Goal: Information Seeking & Learning: Learn about a topic

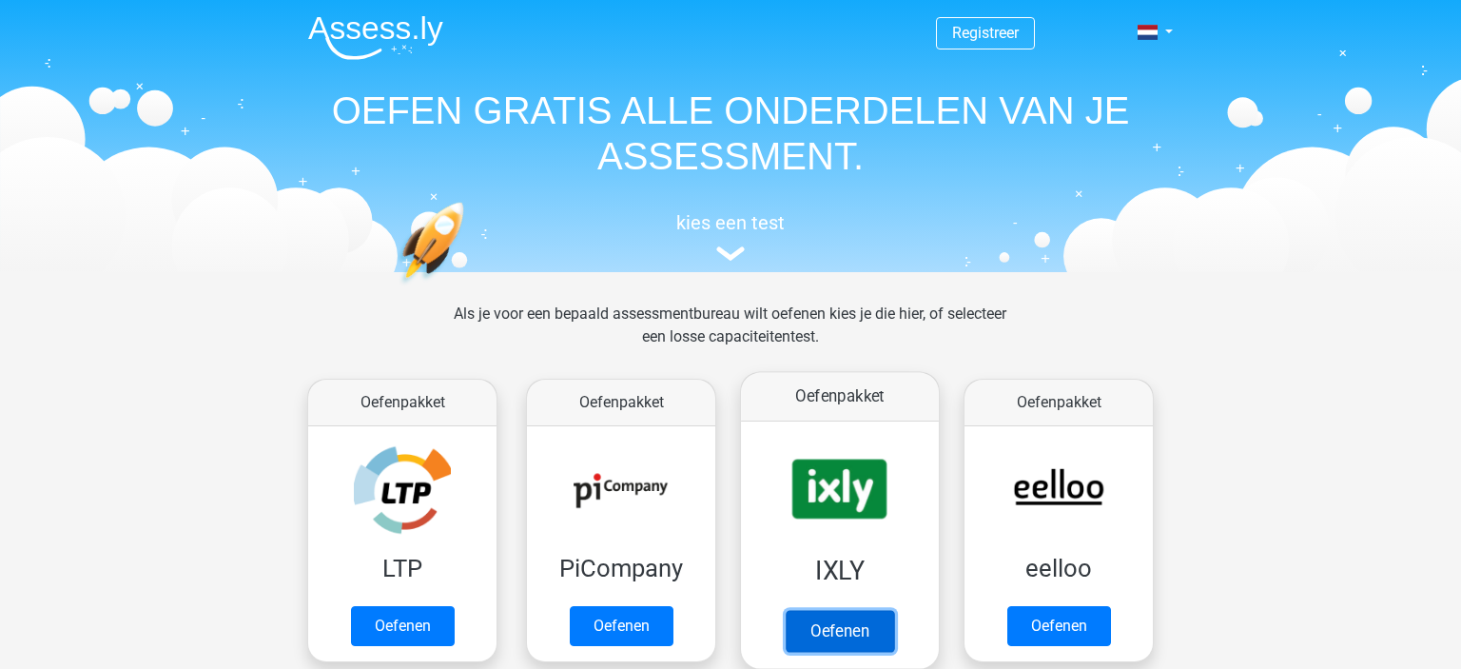
click at [839, 631] on link "Oefenen" at bounding box center [840, 631] width 108 height 42
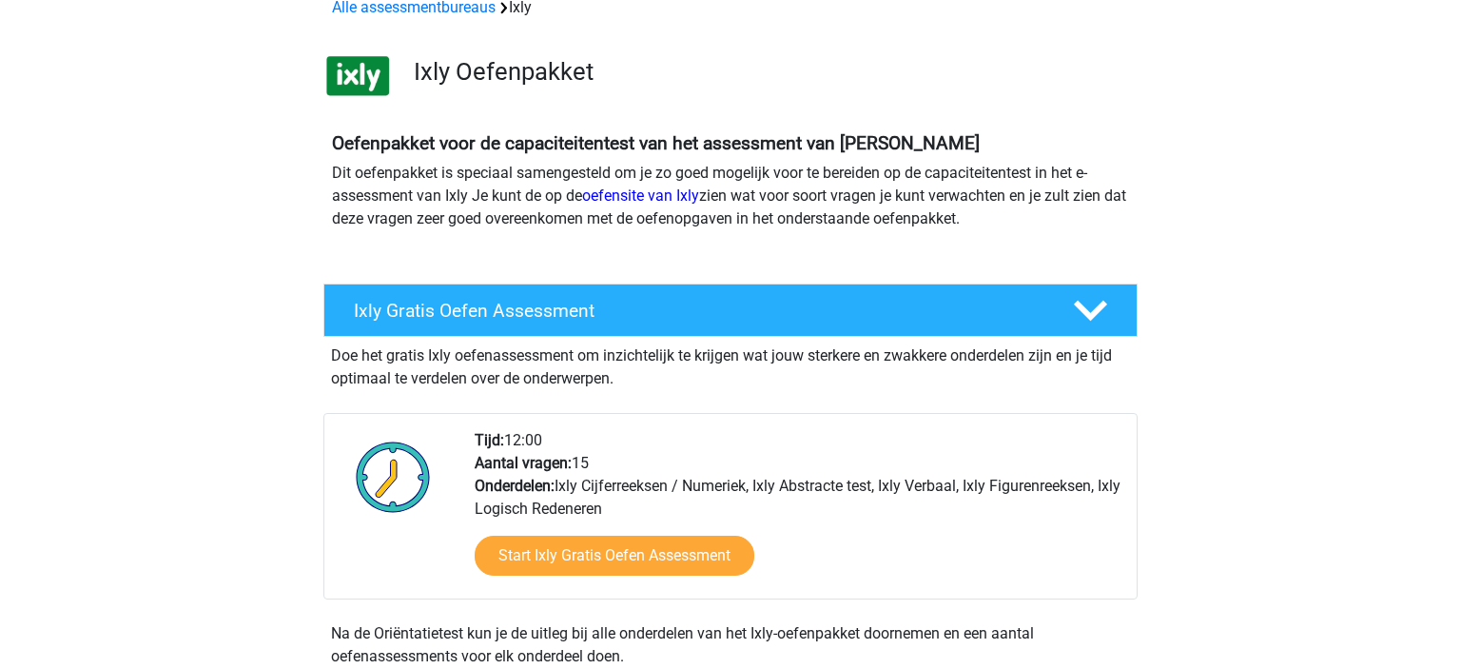
scroll to position [100, 0]
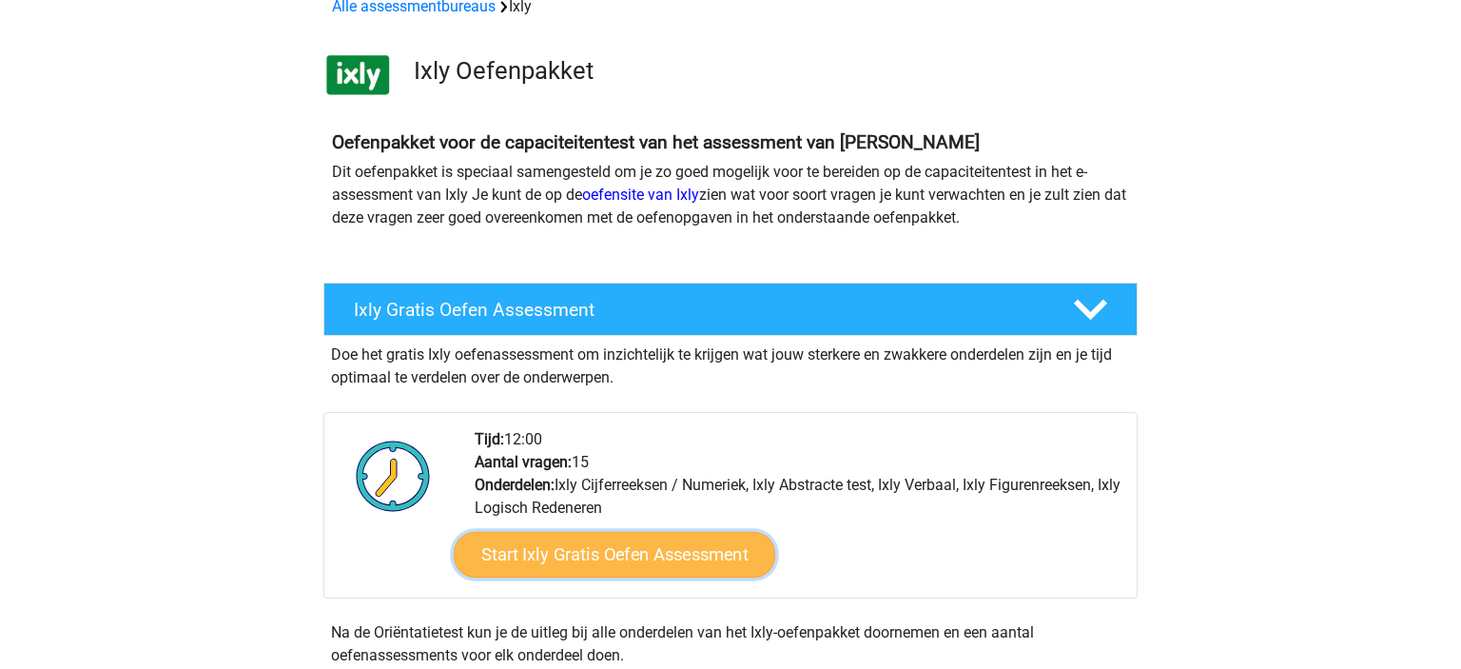
click at [704, 550] on link "Start Ixly Gratis Oefen Assessment" at bounding box center [614, 555] width 321 height 46
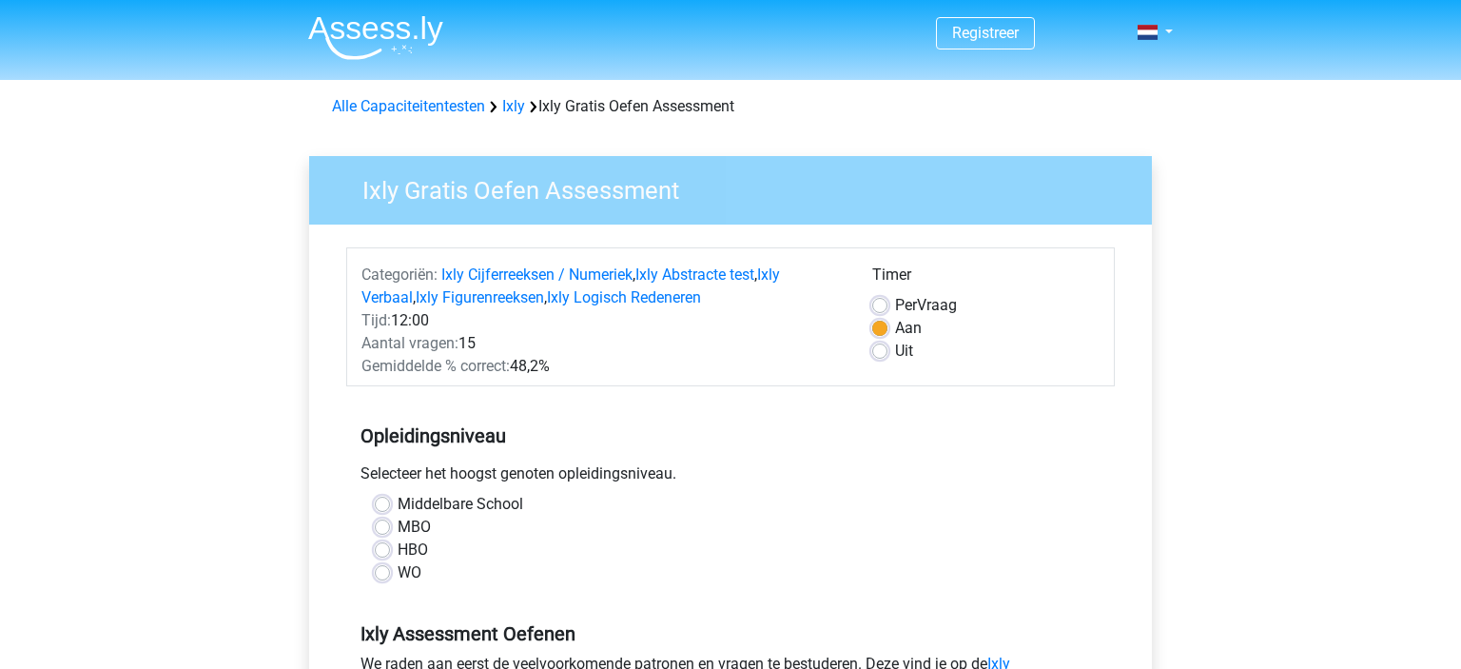
click at [398, 569] on label "WO" at bounding box center [410, 572] width 24 height 23
click at [386, 569] on input "WO" at bounding box center [382, 570] width 15 height 19
radio input "true"
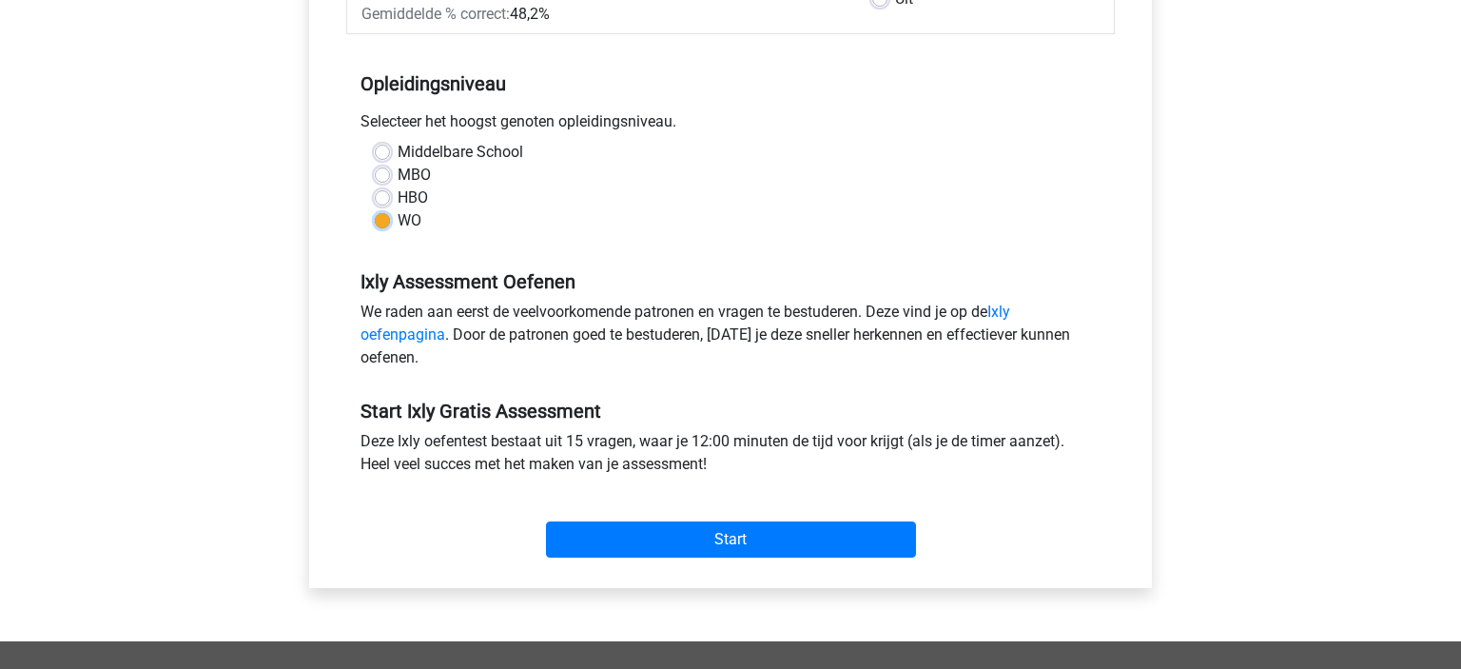
scroll to position [401, 0]
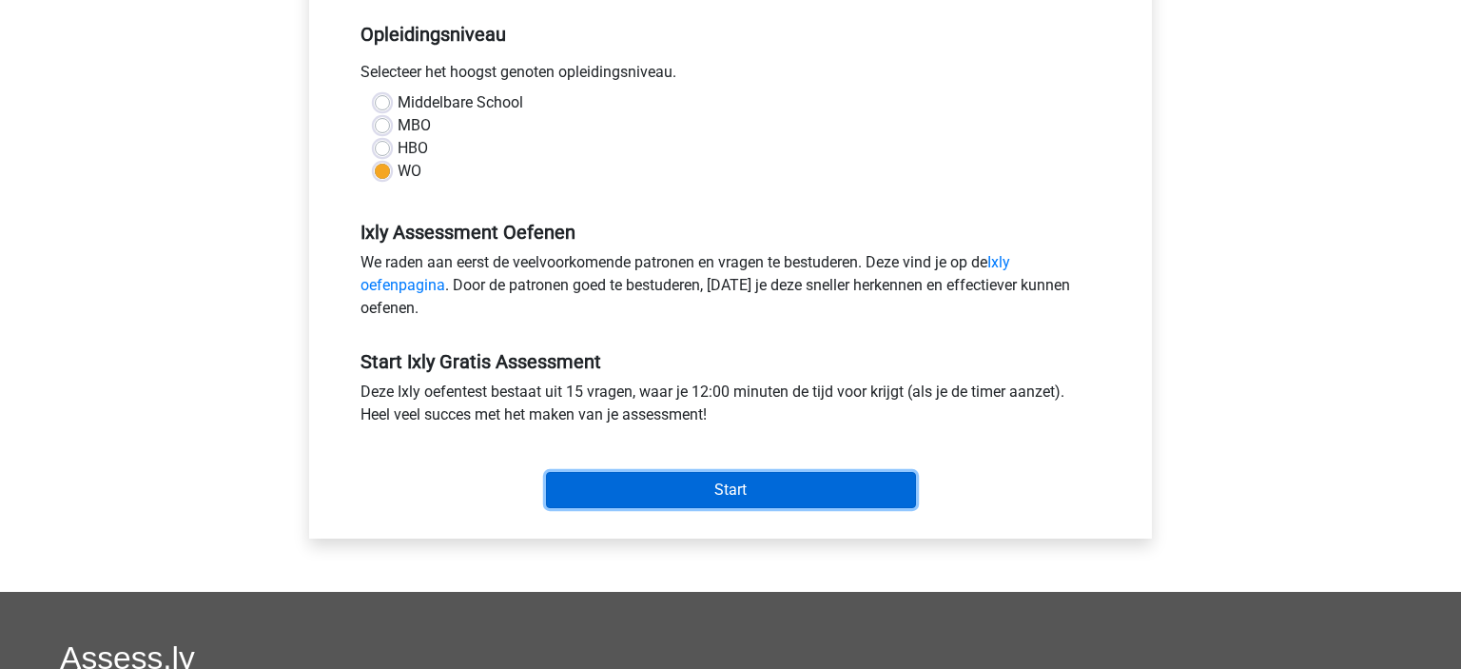
click at [608, 493] on input "Start" at bounding box center [731, 490] width 370 height 36
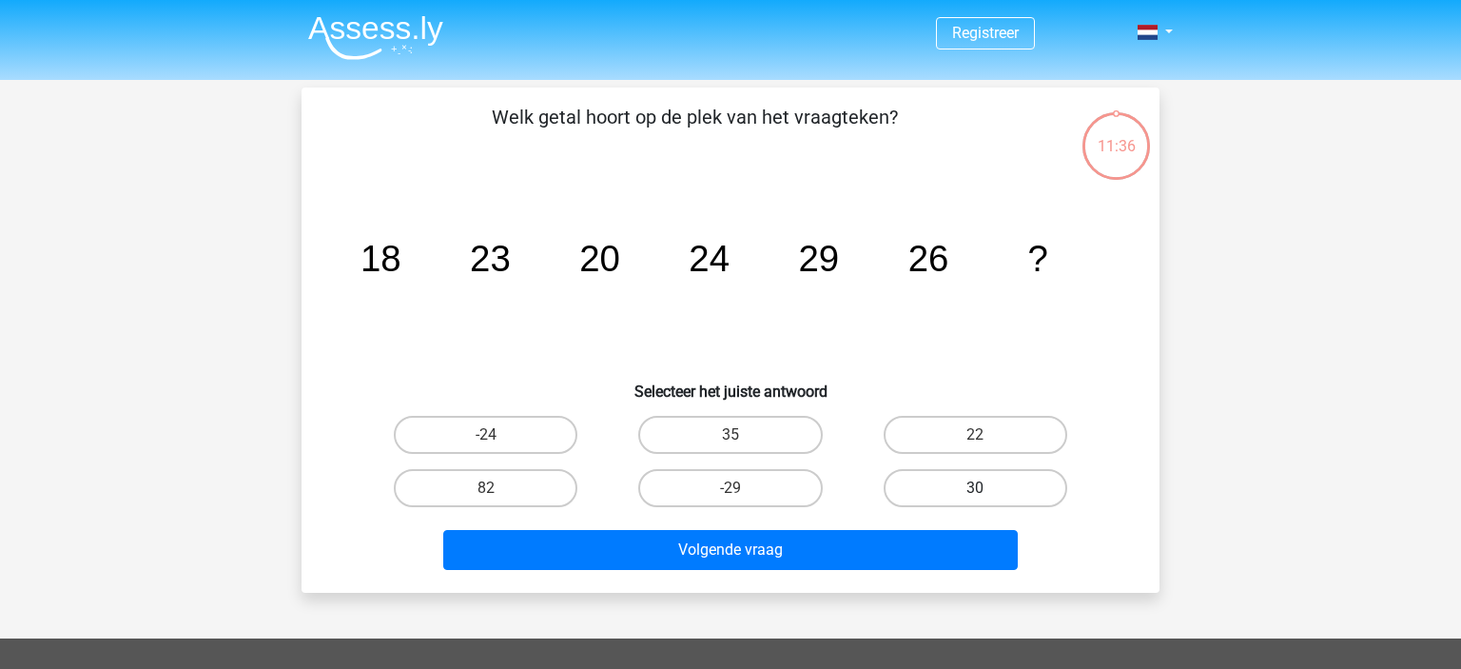
click at [915, 485] on label "30" at bounding box center [975, 488] width 184 height 38
click at [975, 488] on input "30" at bounding box center [981, 494] width 12 height 12
radio input "true"
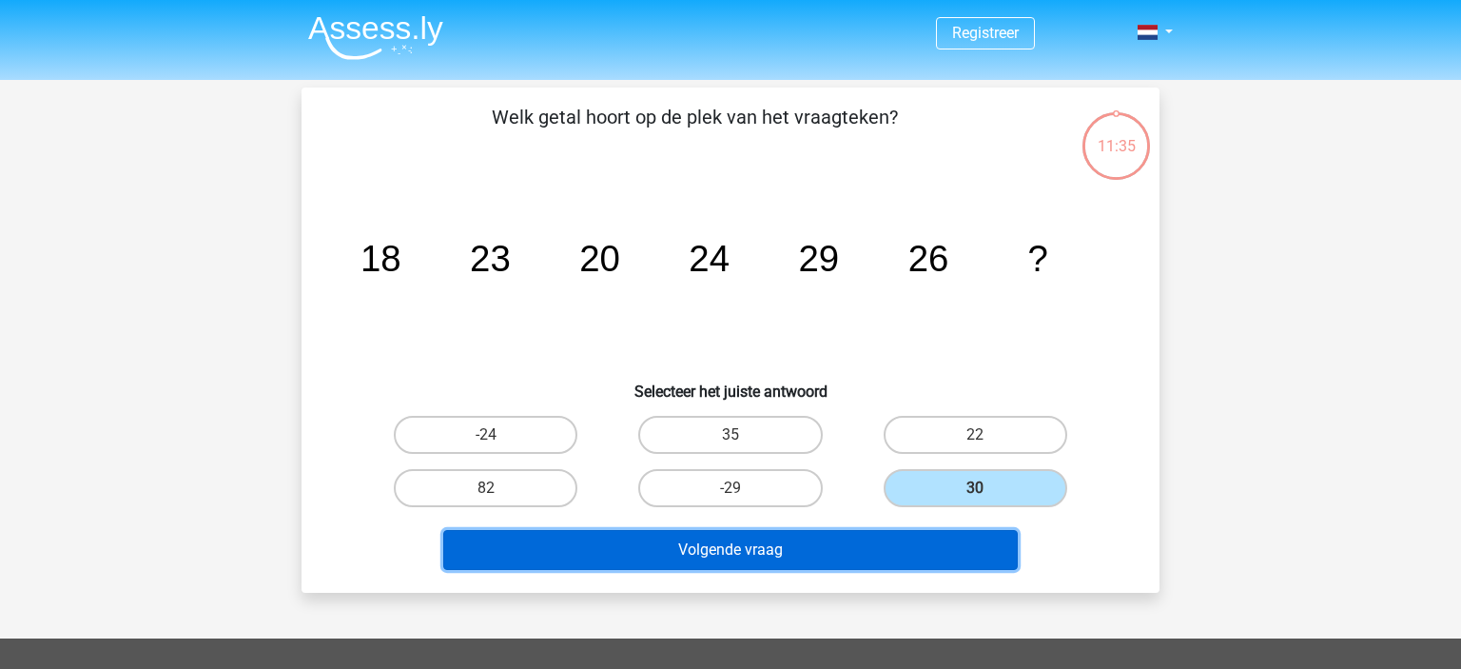
click at [884, 560] on button "Volgende vraag" at bounding box center [730, 550] width 575 height 40
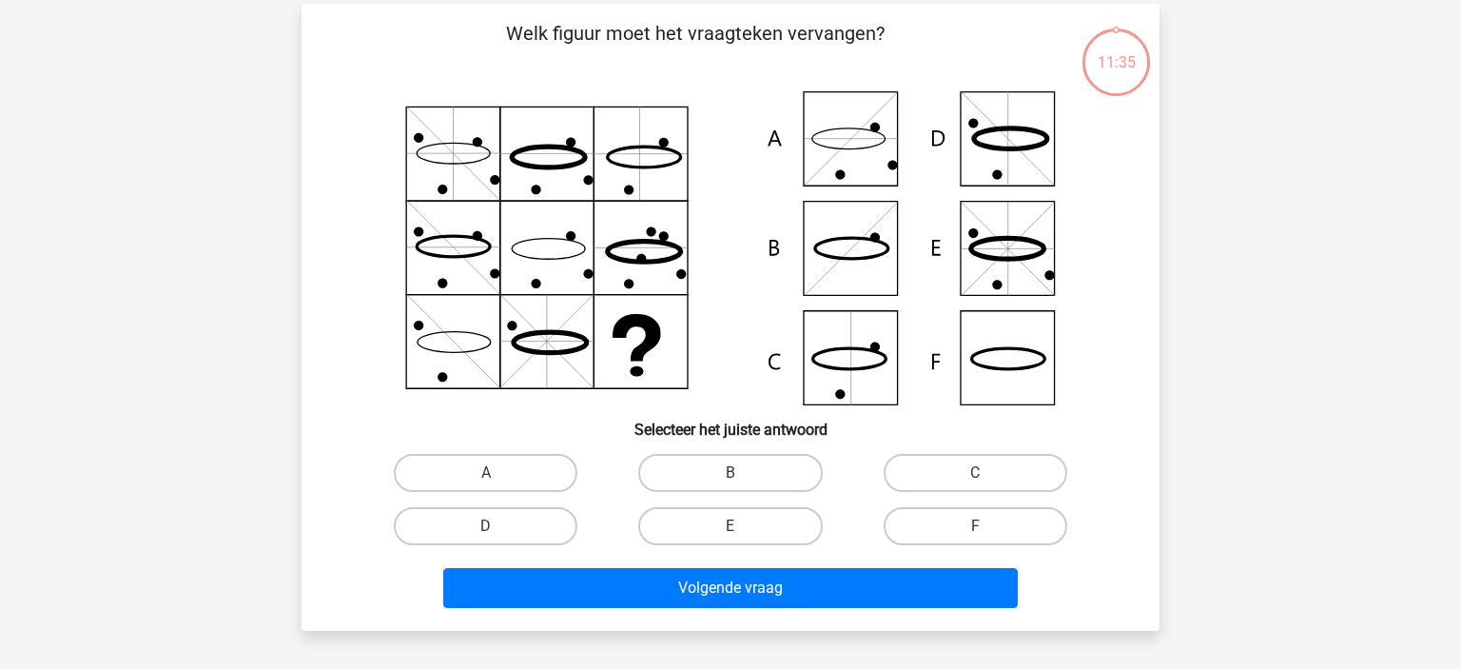
scroll to position [87, 0]
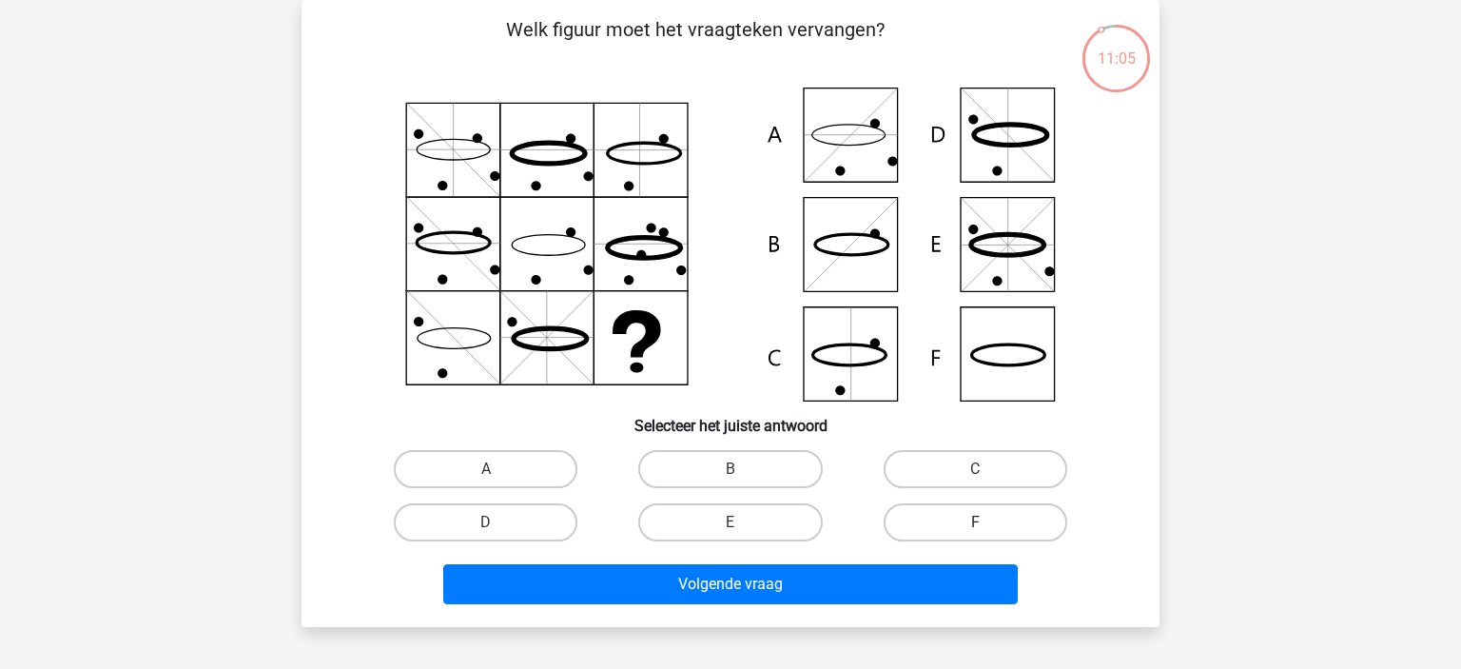
click at [964, 525] on label "F" at bounding box center [975, 522] width 184 height 38
click at [975, 525] on input "F" at bounding box center [981, 528] width 12 height 12
radio input "true"
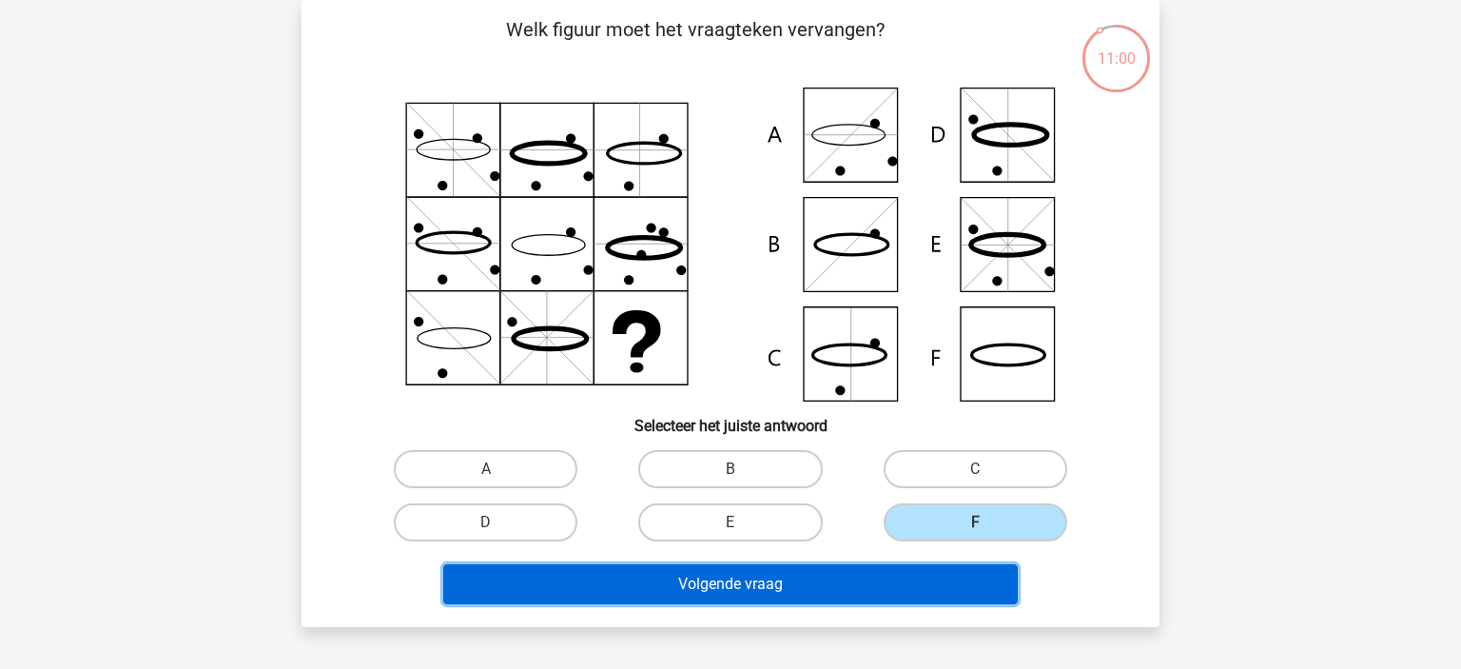
click at [725, 596] on button "Volgende vraag" at bounding box center [730, 584] width 575 height 40
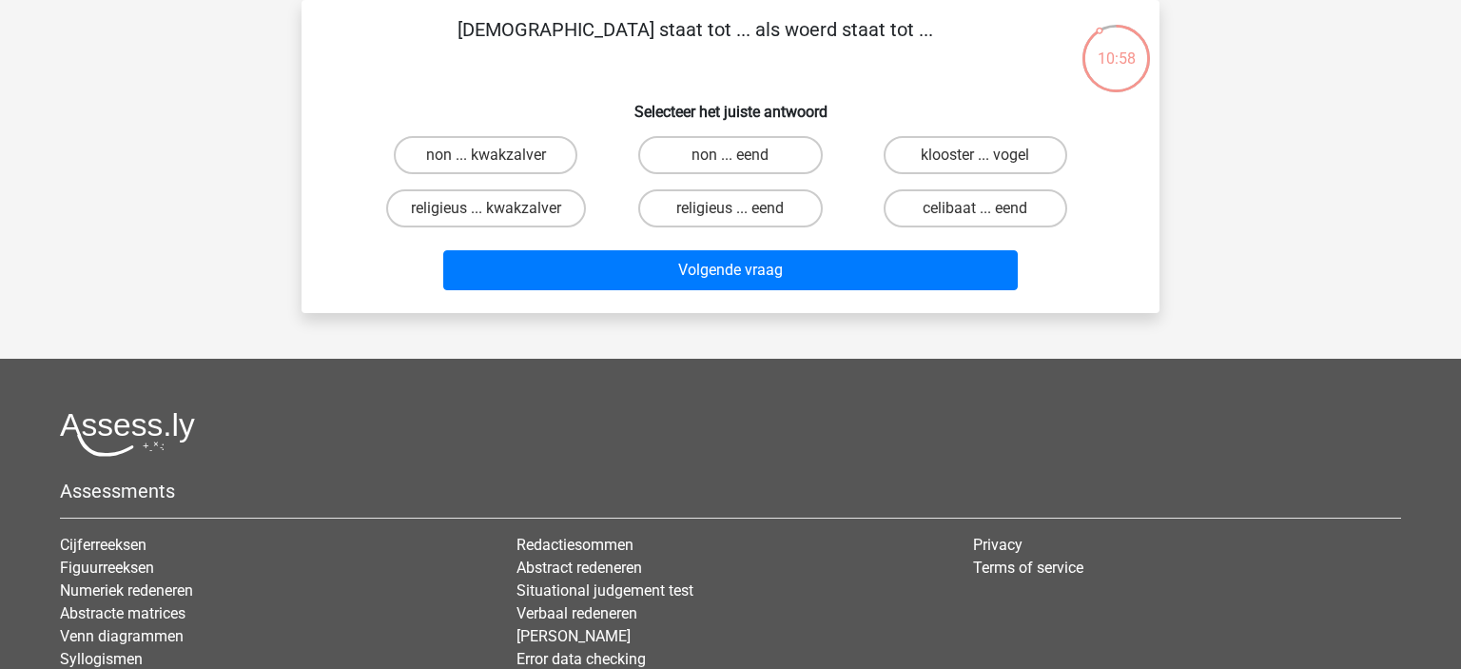
scroll to position [0, 0]
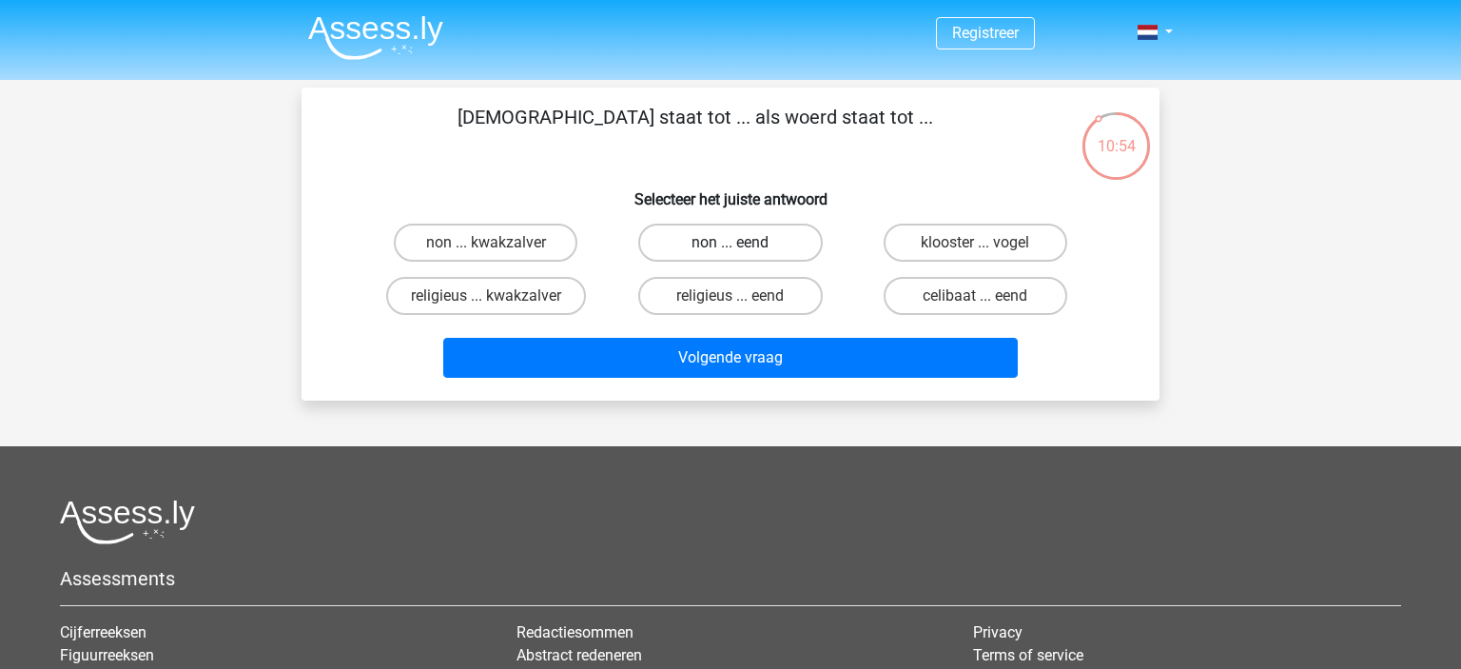
click at [757, 248] on label "non ... eend" at bounding box center [730, 242] width 184 height 38
click at [743, 248] on input "non ... eend" at bounding box center [736, 249] width 12 height 12
radio input "true"
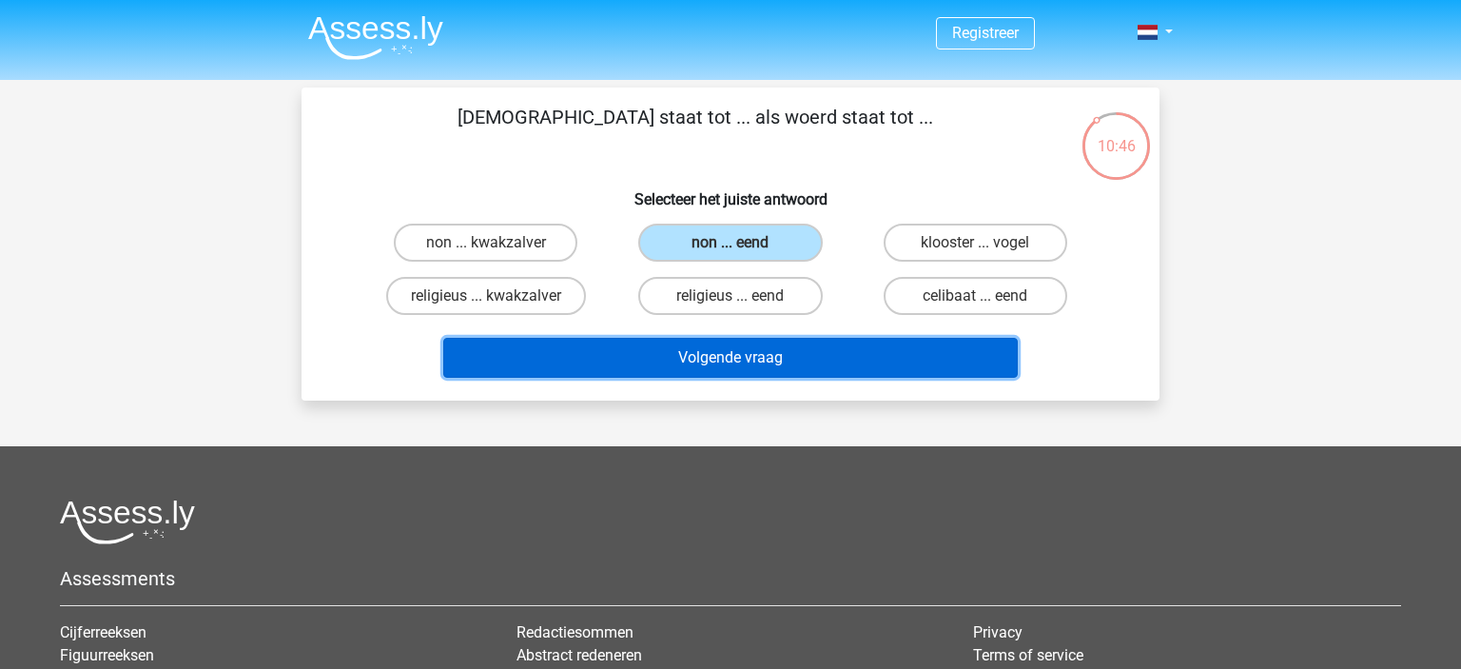
click at [757, 354] on button "Volgende vraag" at bounding box center [730, 358] width 575 height 40
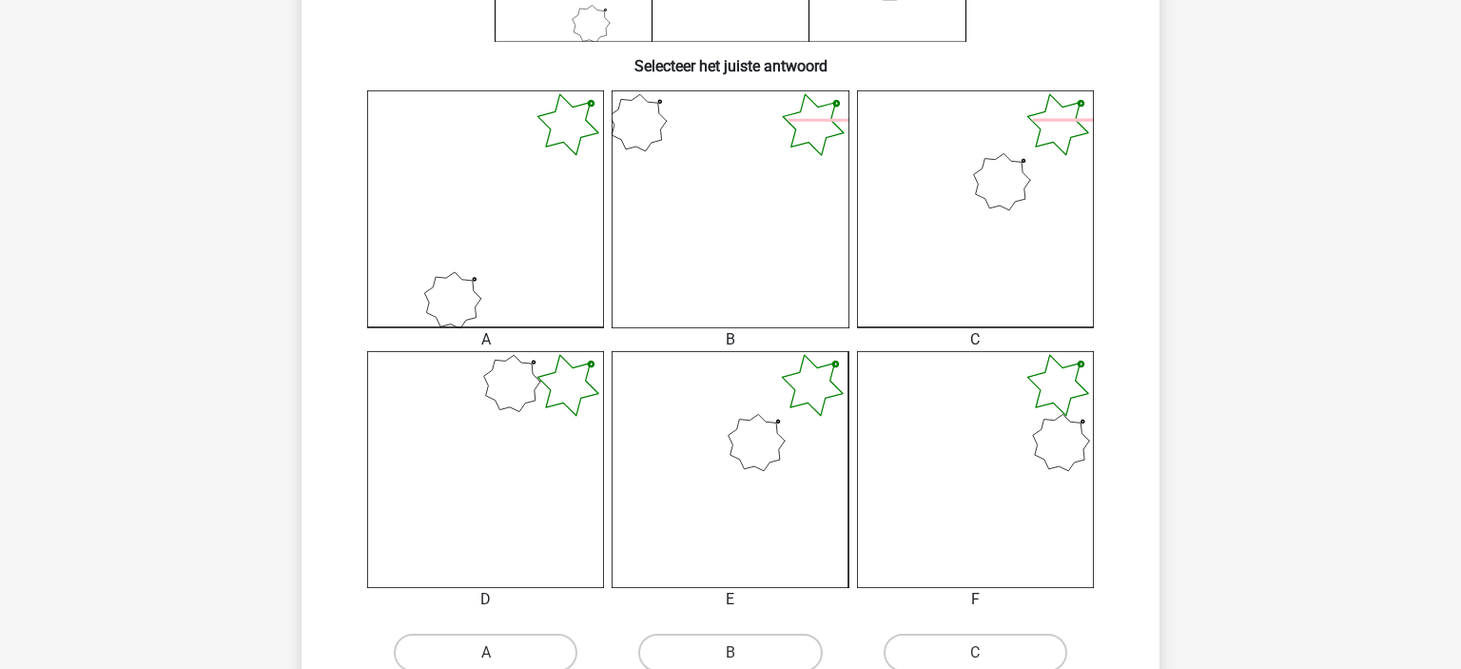
scroll to position [590, 0]
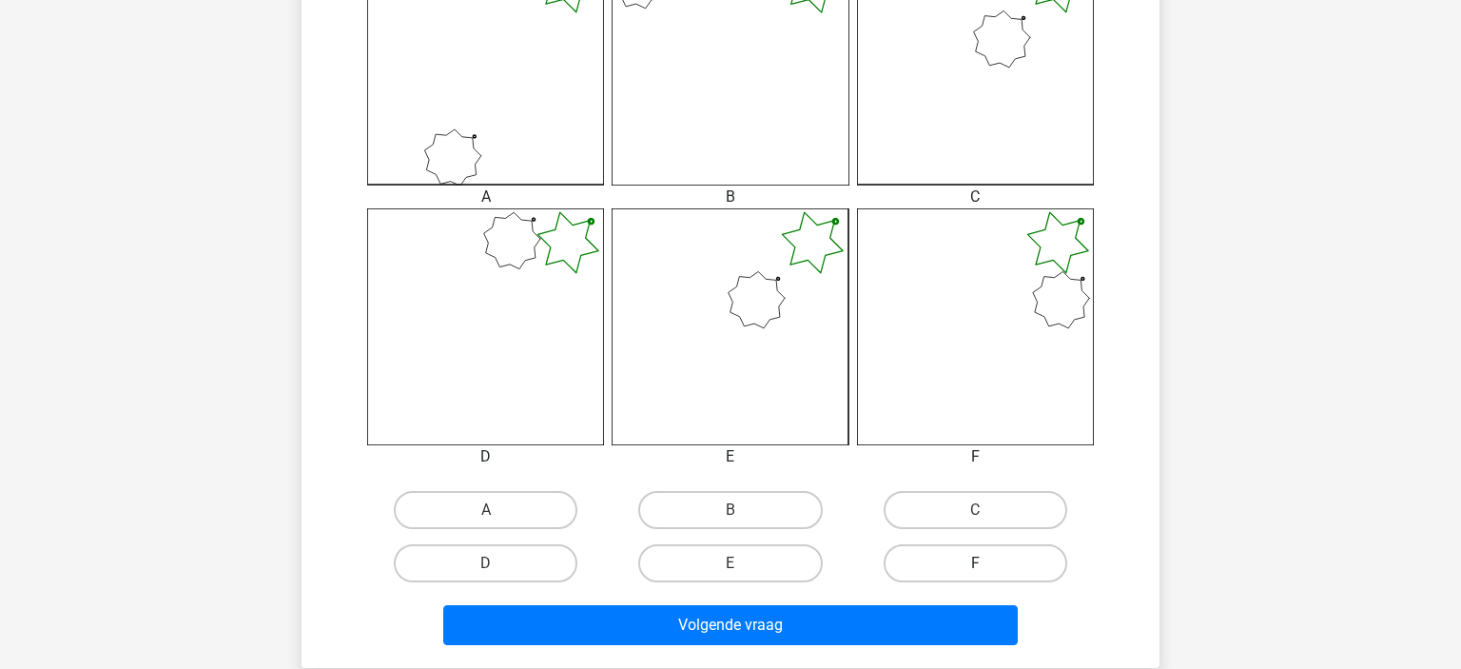
click at [980, 562] on label "F" at bounding box center [975, 563] width 184 height 38
click at [980, 563] on input "F" at bounding box center [981, 569] width 12 height 12
radio input "true"
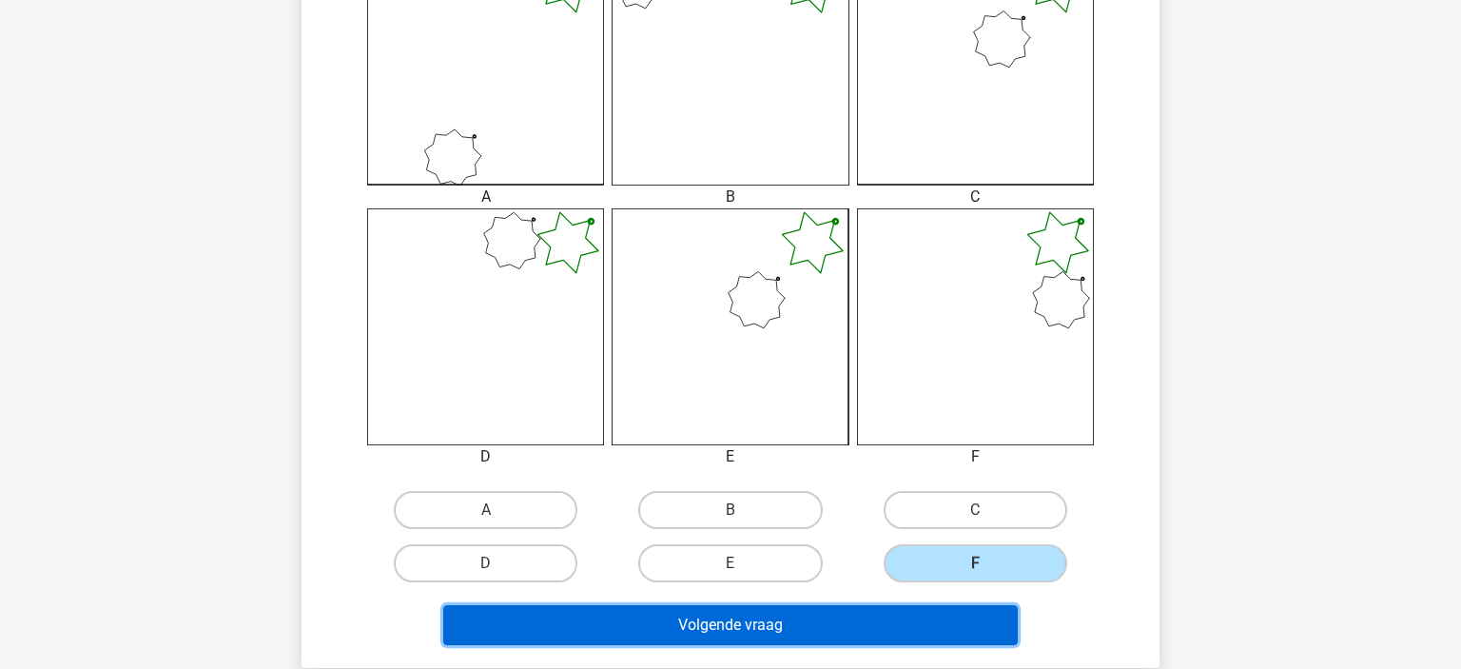
click at [894, 624] on button "Volgende vraag" at bounding box center [730, 625] width 575 height 40
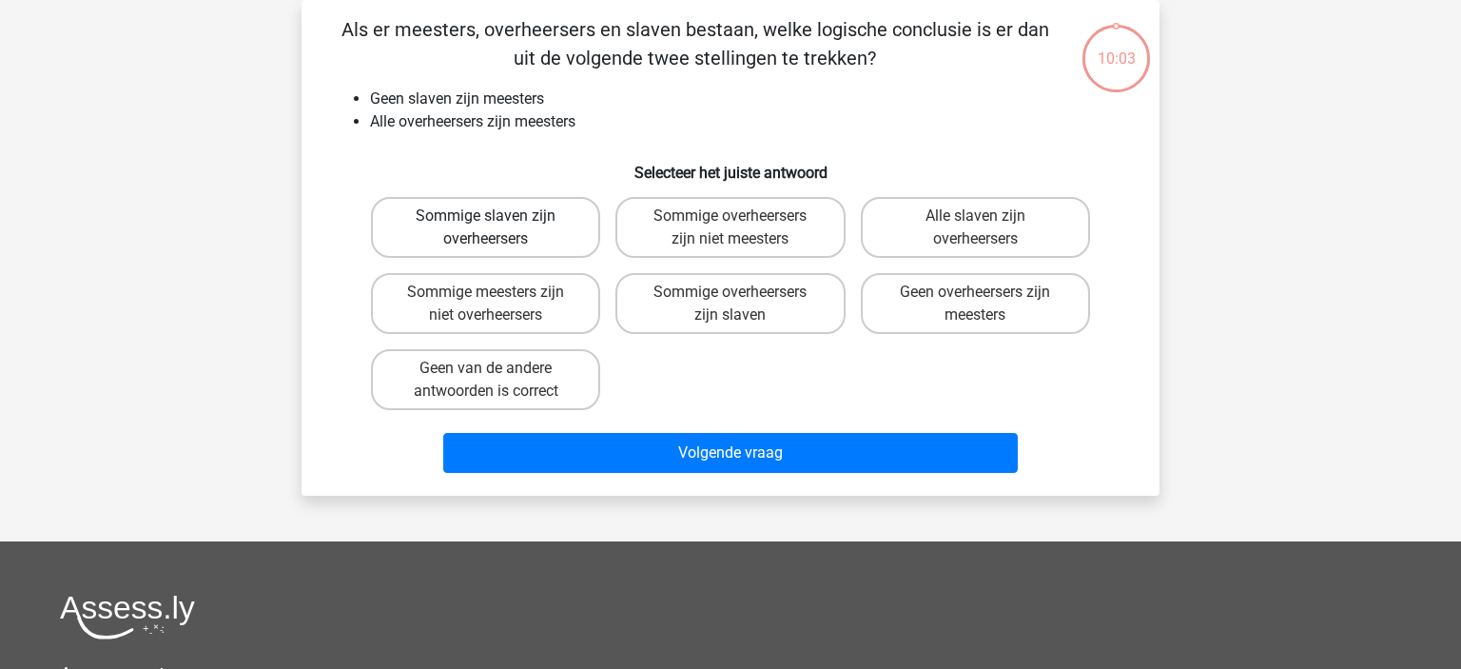
scroll to position [87, 0]
click at [587, 322] on label "Sommige meesters zijn niet overheersers" at bounding box center [485, 303] width 229 height 61
click at [498, 304] on input "Sommige meesters zijn niet overheersers" at bounding box center [492, 298] width 12 height 12
radio input "true"
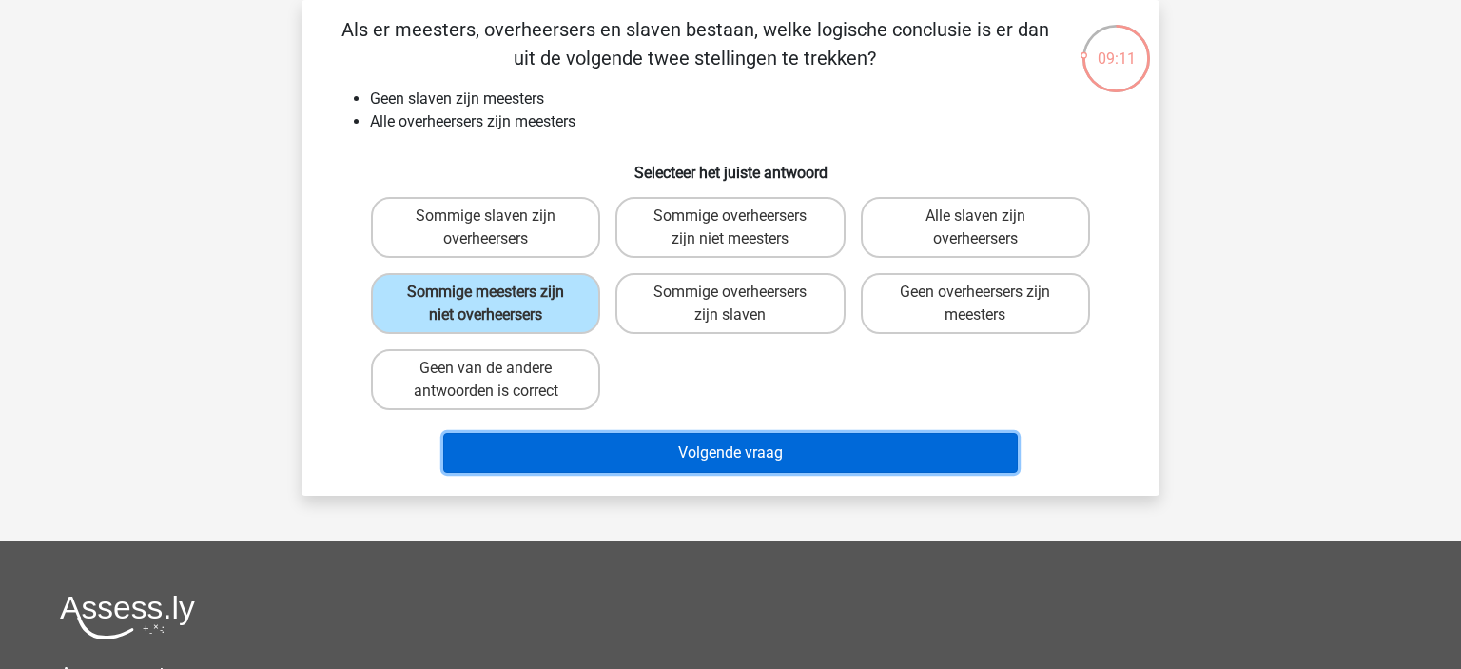
click at [741, 456] on button "Volgende vraag" at bounding box center [730, 453] width 575 height 40
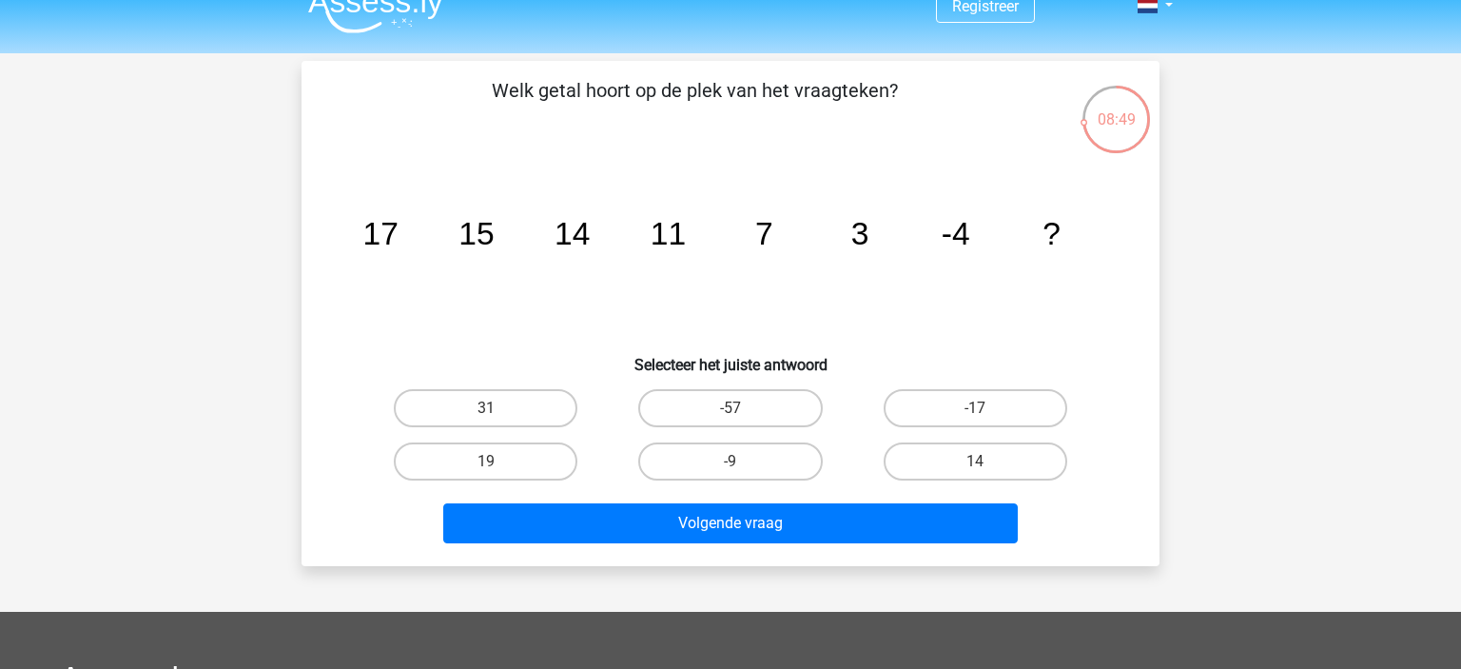
scroll to position [0, 0]
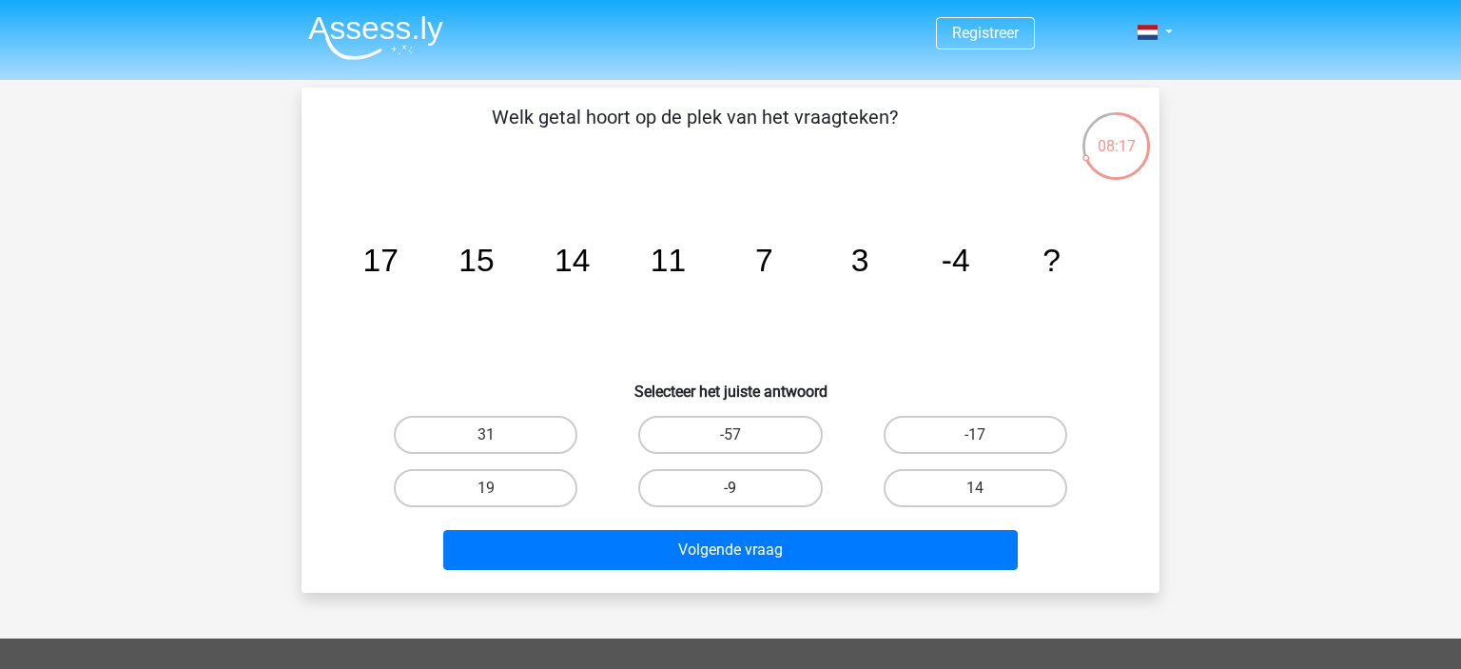
click at [744, 492] on label "-9" at bounding box center [730, 488] width 184 height 38
click at [746, 489] on label "-9" at bounding box center [730, 488] width 184 height 38
click at [743, 489] on input "-9" at bounding box center [736, 494] width 12 height 12
radio input "true"
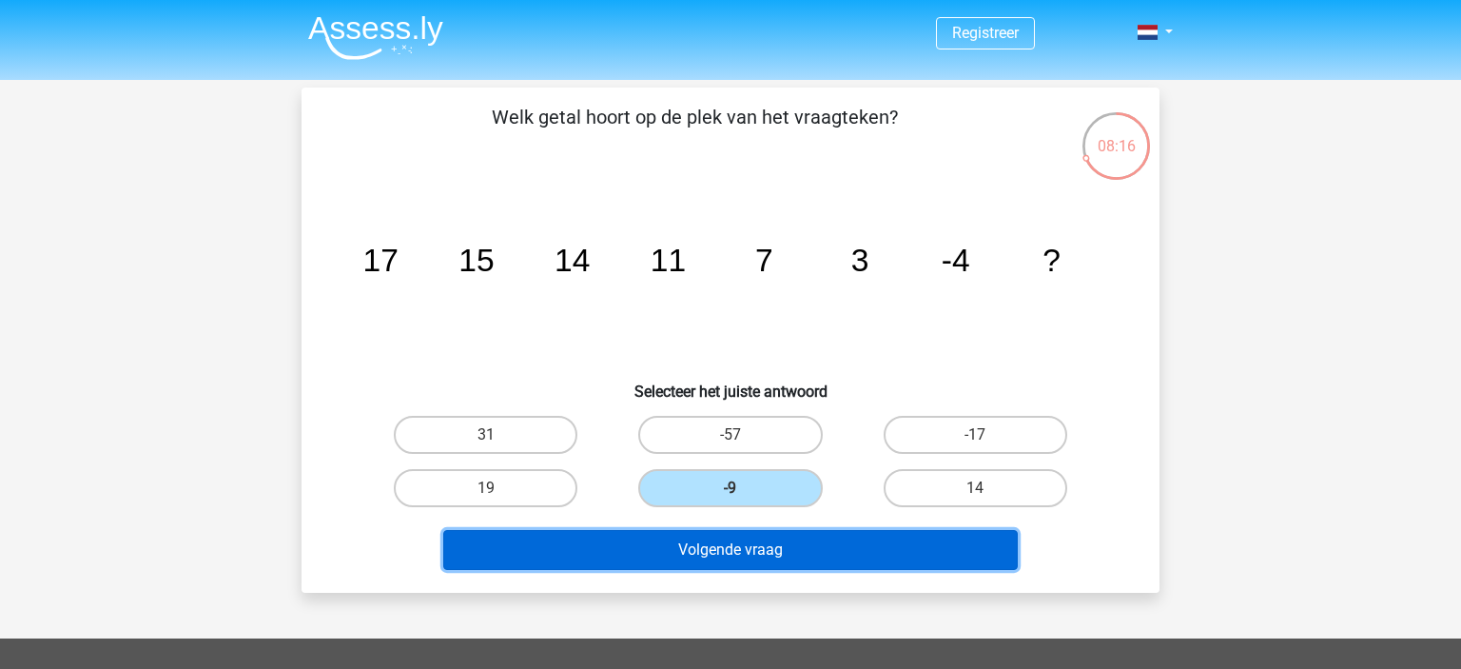
click at [751, 546] on button "Volgende vraag" at bounding box center [730, 550] width 575 height 40
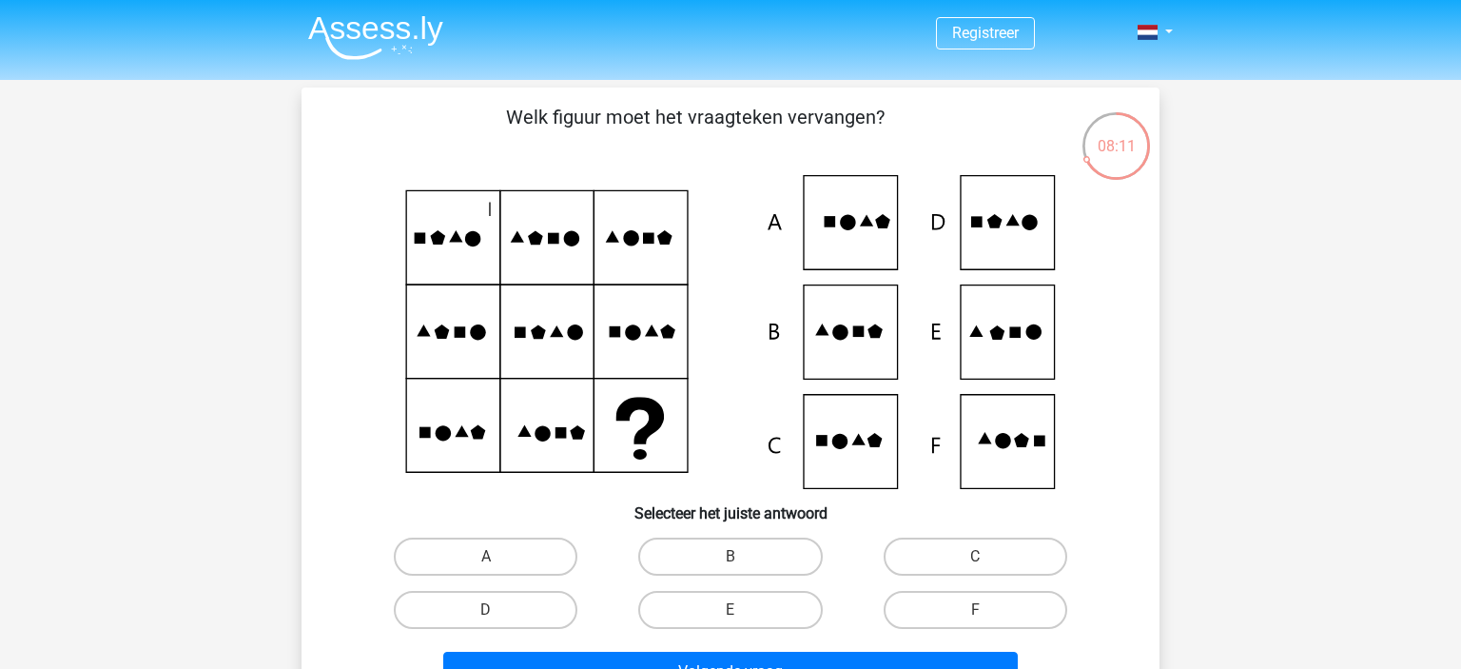
scroll to position [100, 0]
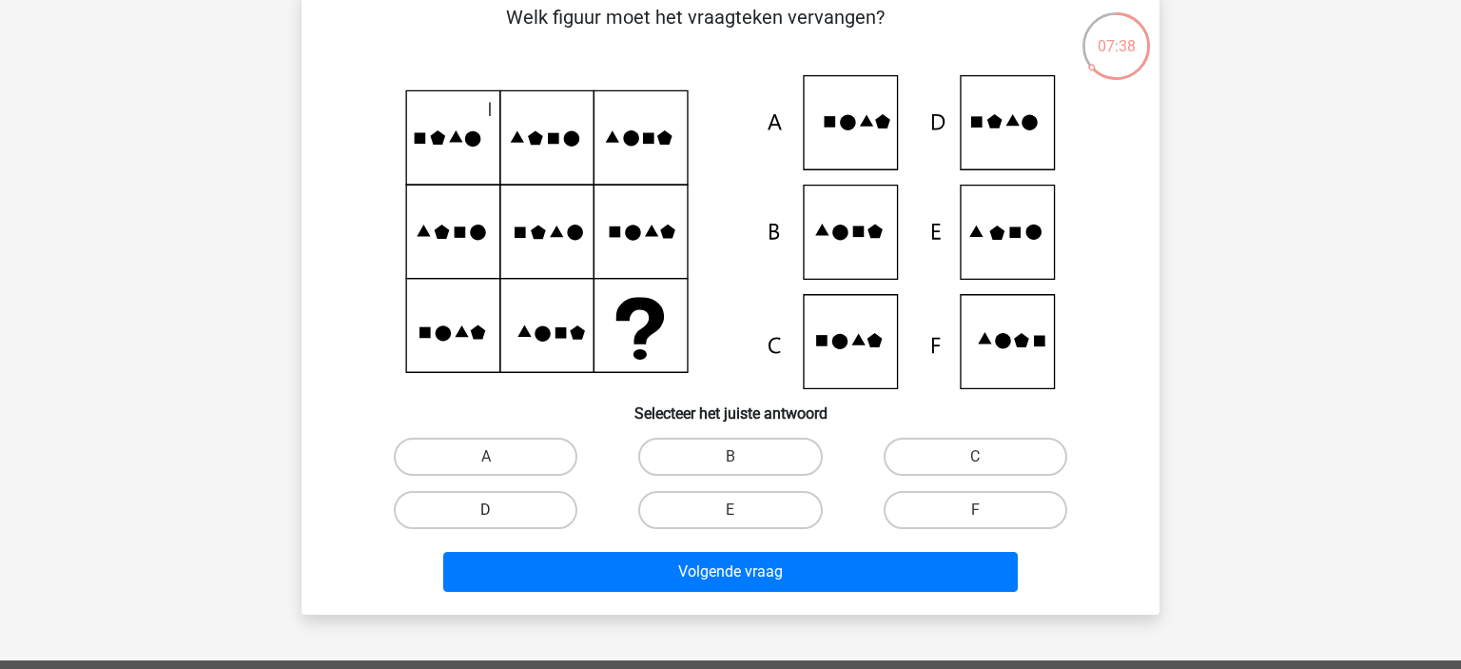
click at [451, 509] on label "D" at bounding box center [486, 510] width 184 height 38
click at [486, 510] on input "D" at bounding box center [492, 516] width 12 height 12
radio input "true"
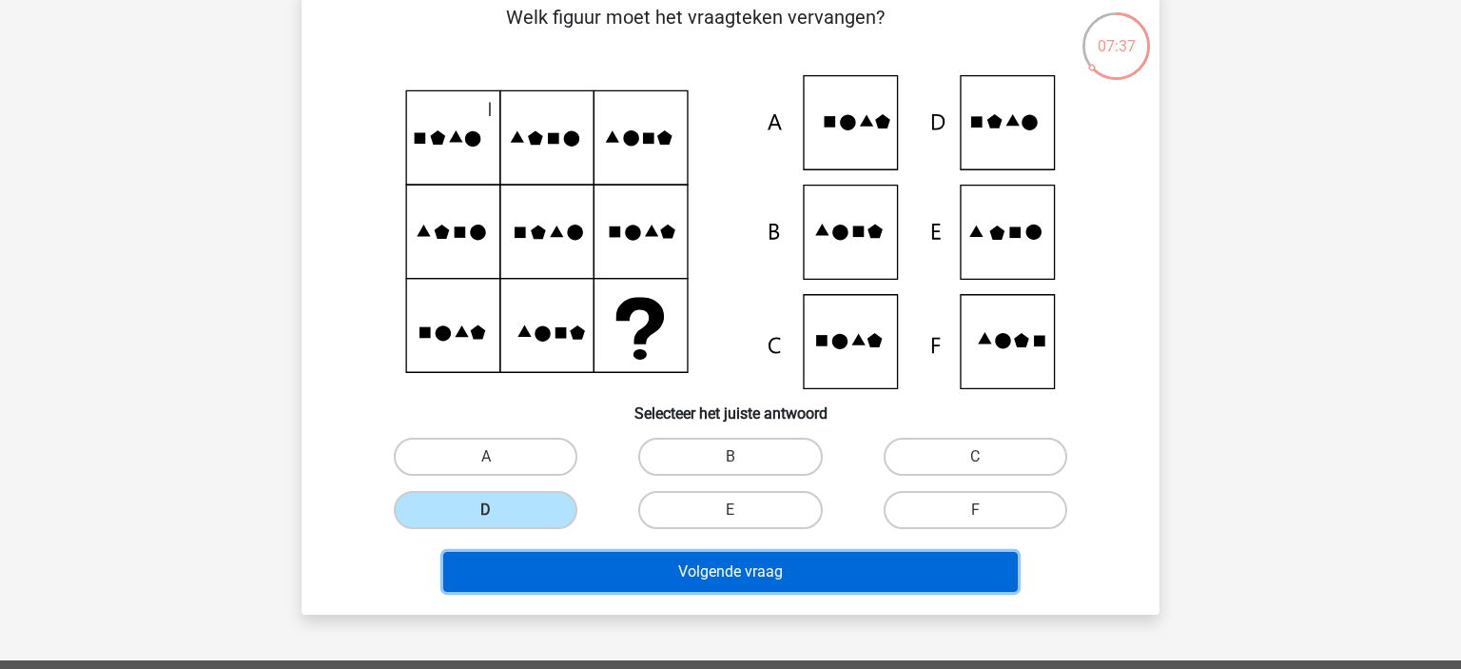
click at [782, 571] on button "Volgende vraag" at bounding box center [730, 572] width 575 height 40
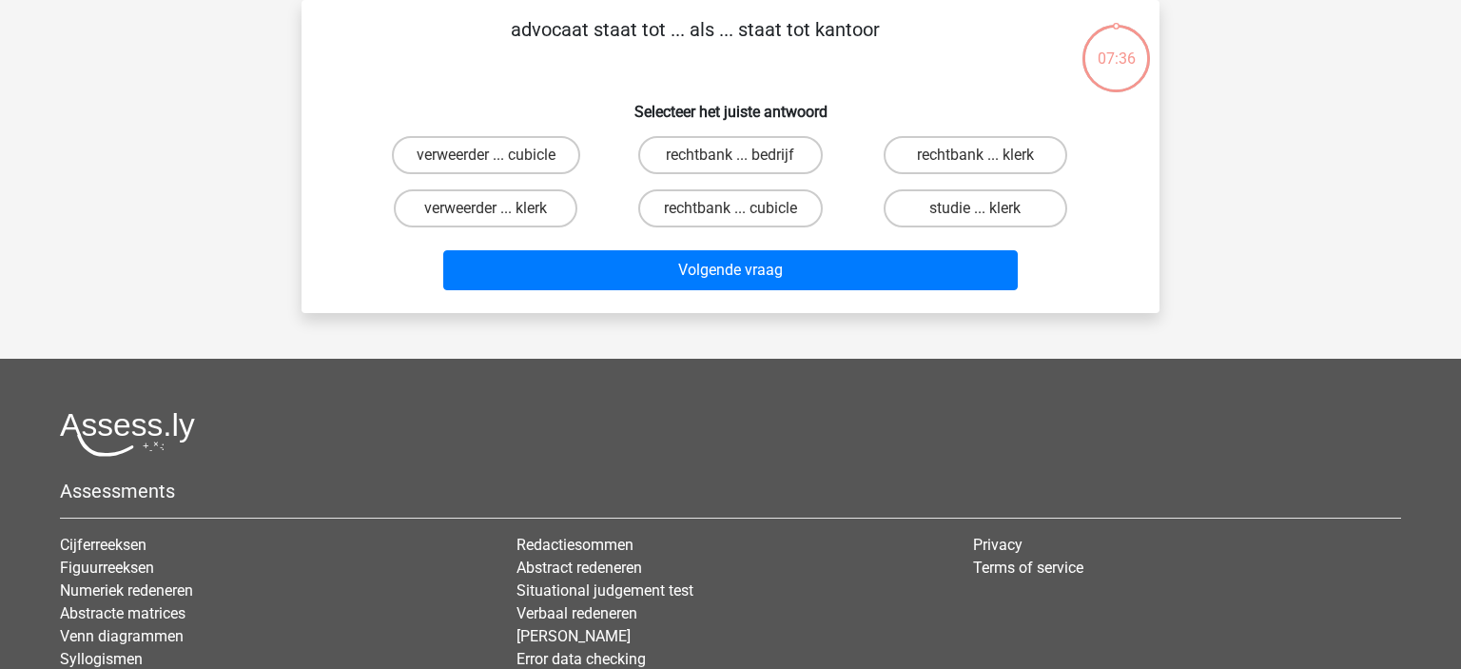
scroll to position [87, 0]
click at [772, 166] on label "rechtbank ... bedrijf" at bounding box center [730, 155] width 184 height 38
click at [743, 166] on input "rechtbank ... bedrijf" at bounding box center [736, 161] width 12 height 12
radio input "true"
click at [788, 216] on label "rechtbank ... cubicle" at bounding box center [730, 208] width 184 height 38
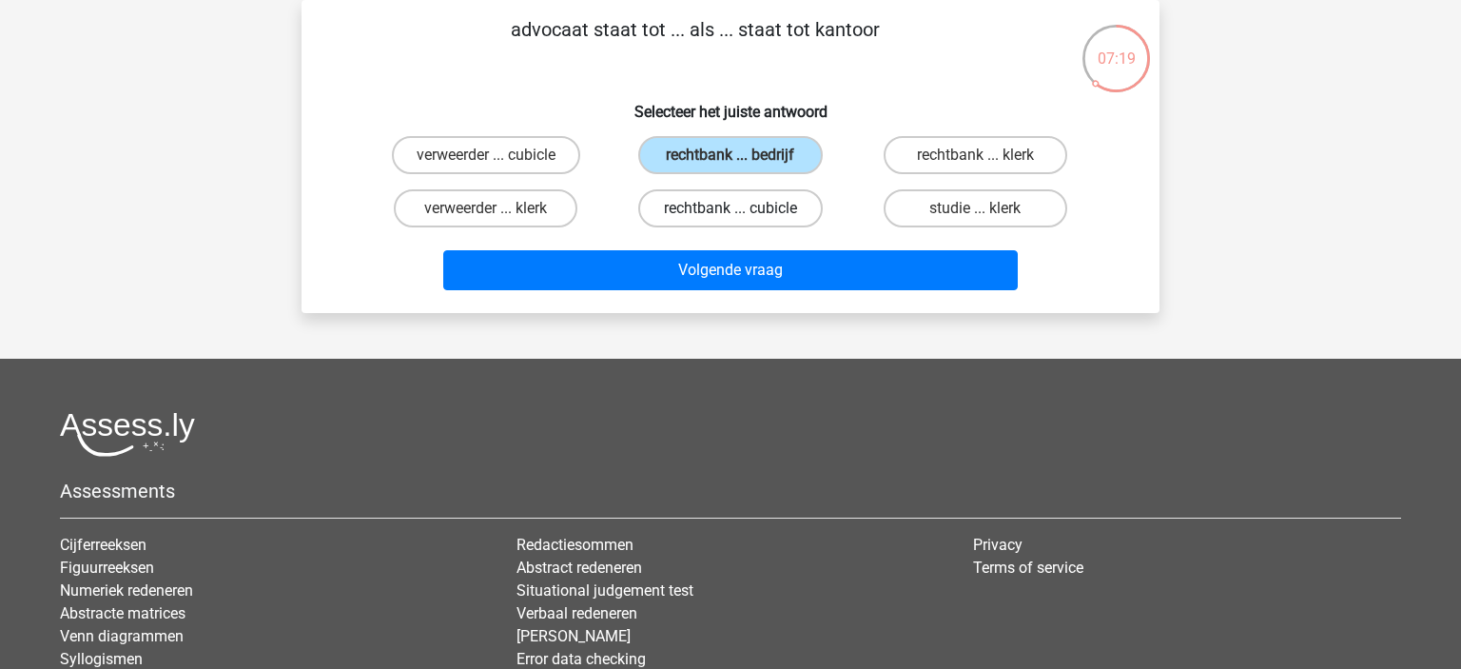
click at [743, 216] on input "rechtbank ... cubicle" at bounding box center [736, 214] width 12 height 12
radio input "true"
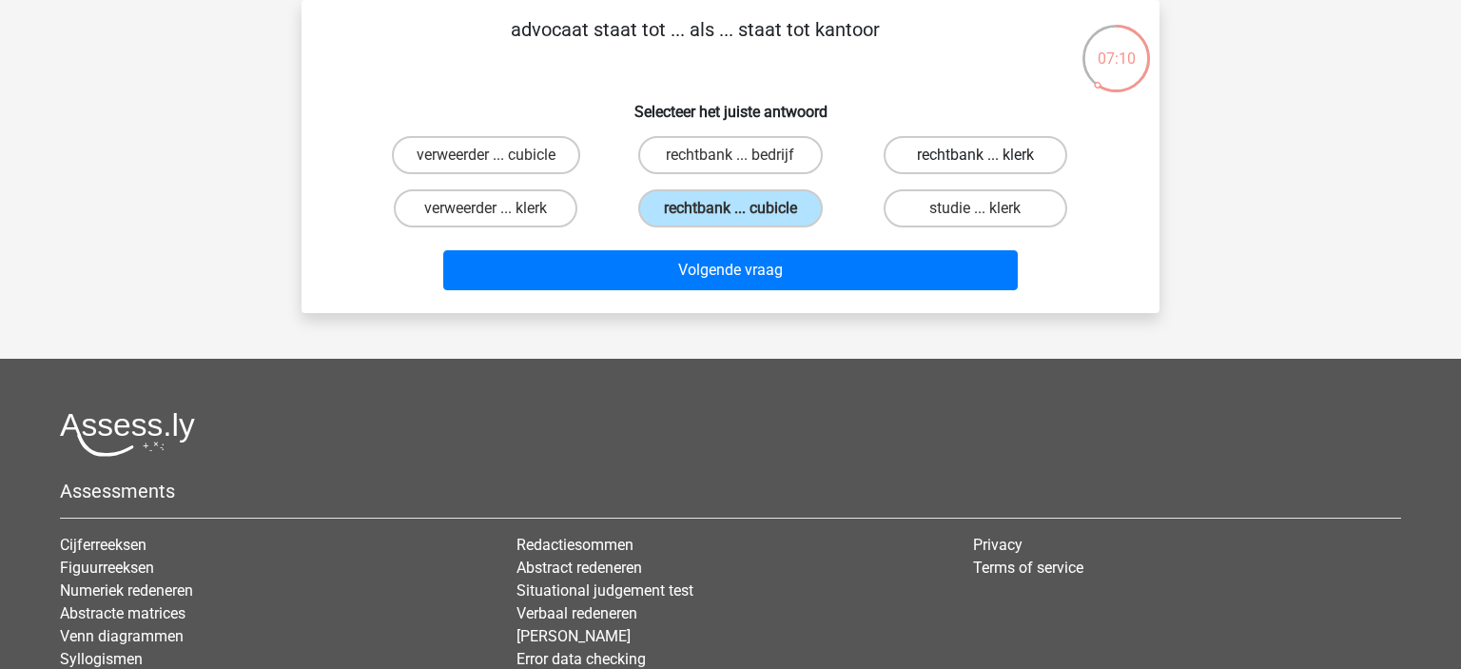
click at [1029, 159] on label "rechtbank ... klerk" at bounding box center [975, 155] width 184 height 38
click at [987, 159] on input "rechtbank ... klerk" at bounding box center [981, 161] width 12 height 12
radio input "true"
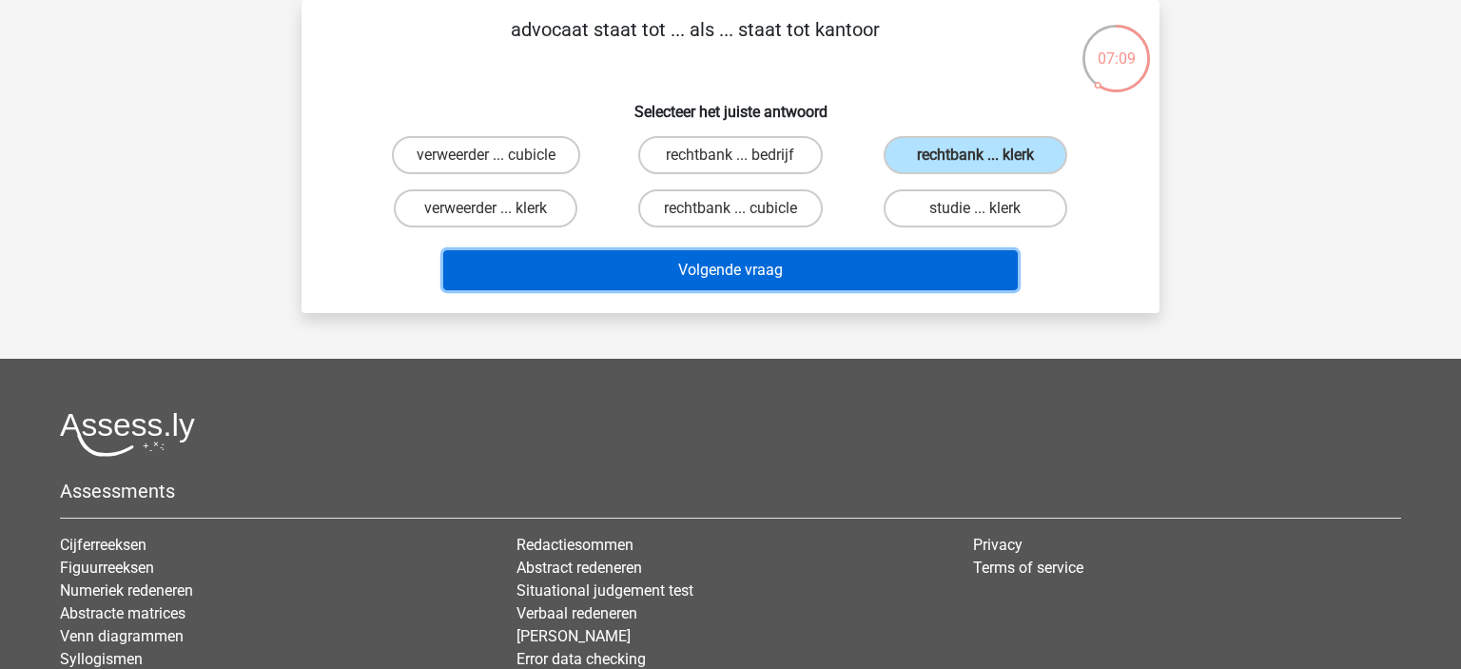
click at [871, 273] on button "Volgende vraag" at bounding box center [730, 270] width 575 height 40
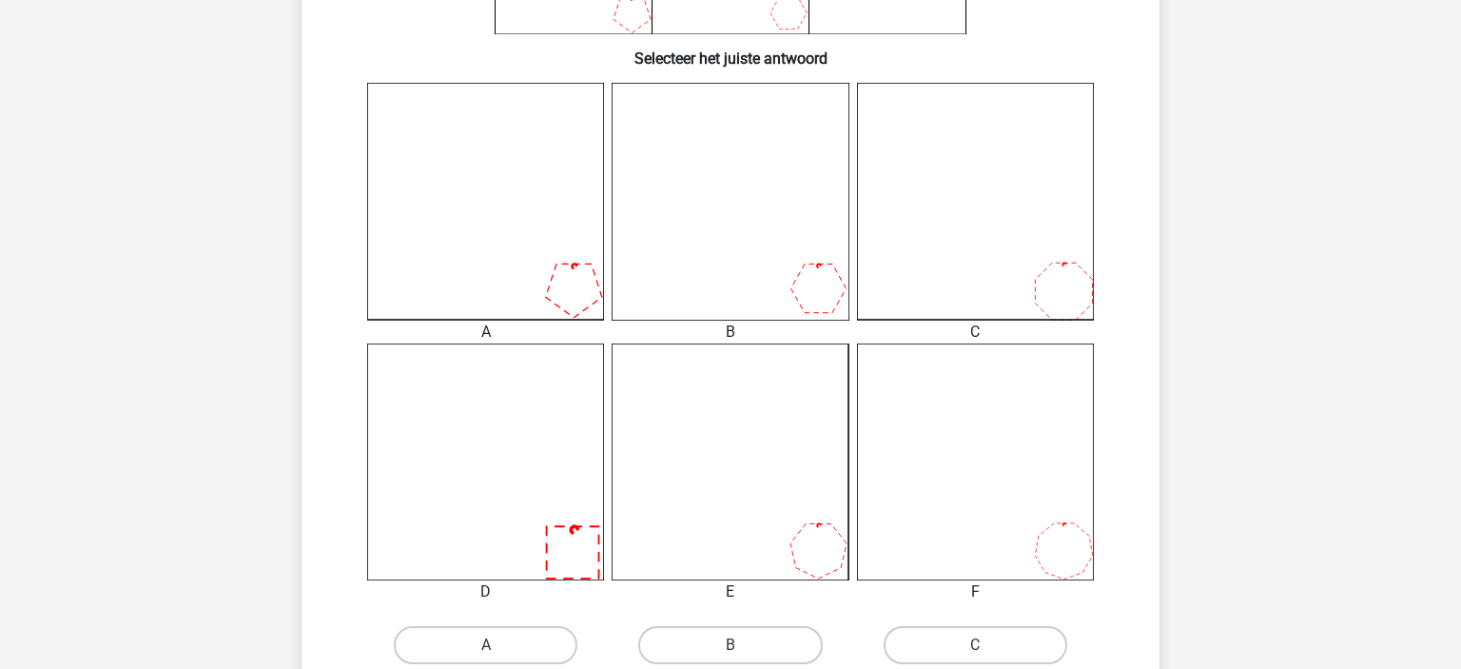
scroll to position [590, 0]
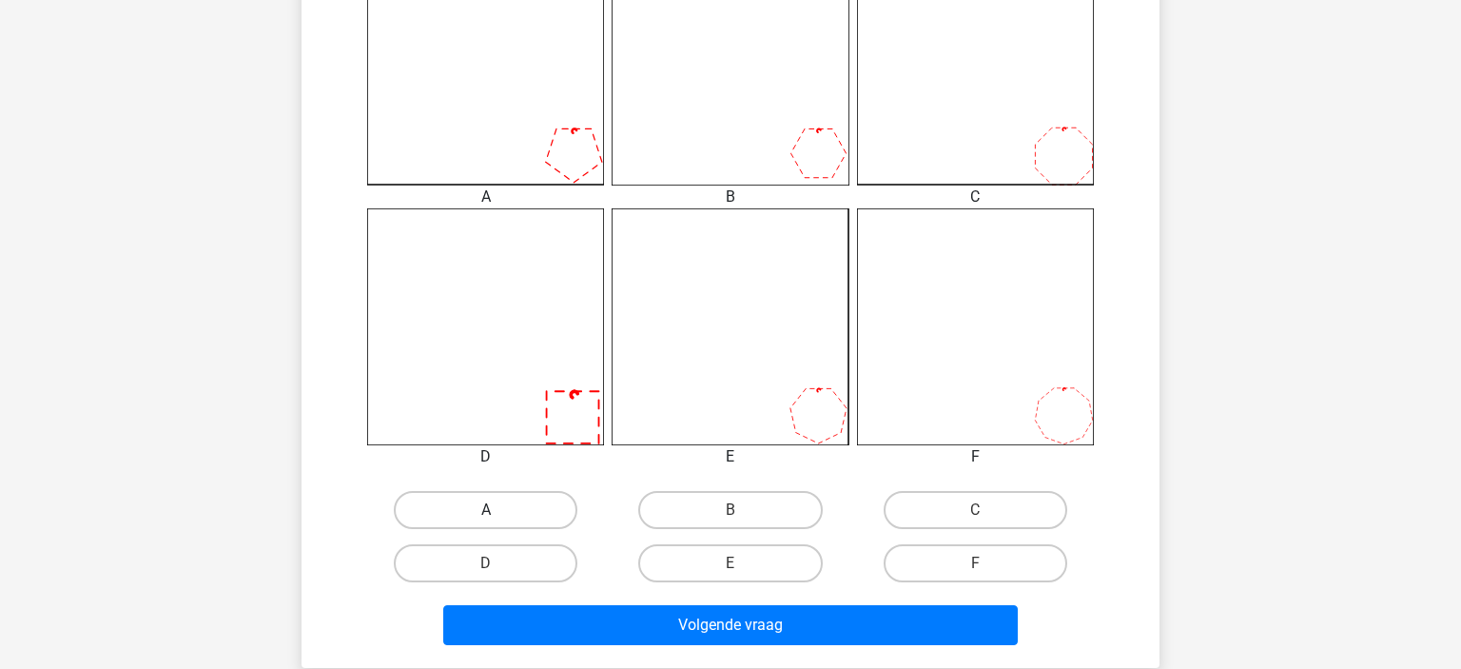
click at [516, 502] on label "A" at bounding box center [486, 510] width 184 height 38
click at [498, 510] on input "A" at bounding box center [492, 516] width 12 height 12
radio input "true"
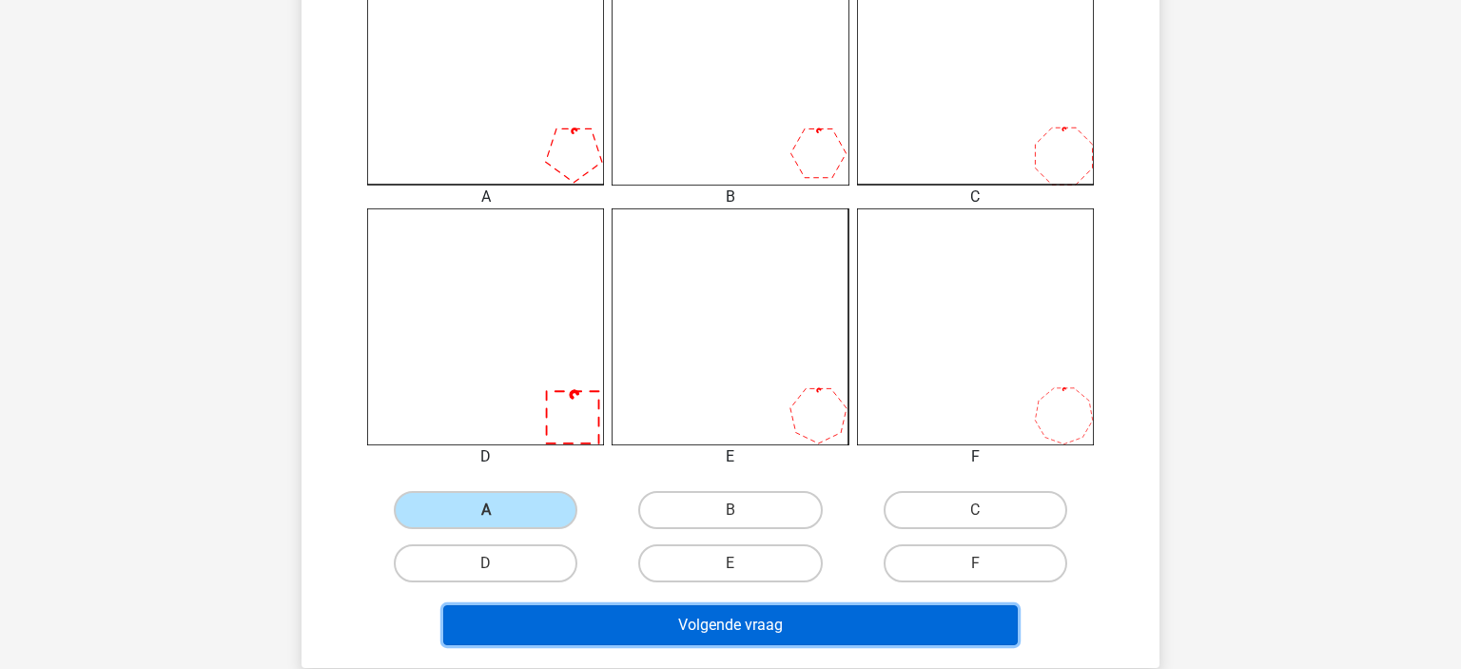
click at [689, 627] on button "Volgende vraag" at bounding box center [730, 625] width 575 height 40
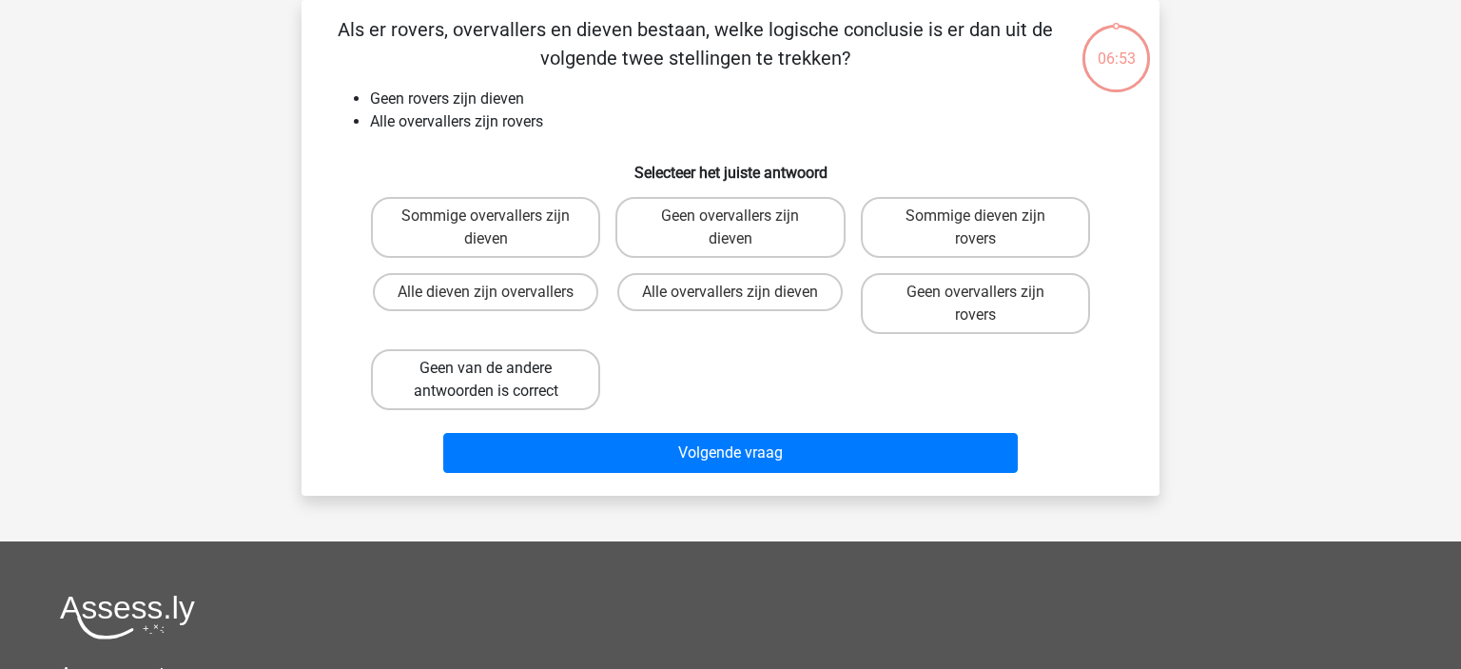
scroll to position [87, 0]
click at [475, 400] on label "Geen van de andere antwoorden is correct" at bounding box center [485, 379] width 229 height 61
click at [486, 380] on input "Geen van de andere antwoorden is correct" at bounding box center [492, 374] width 12 height 12
radio input "true"
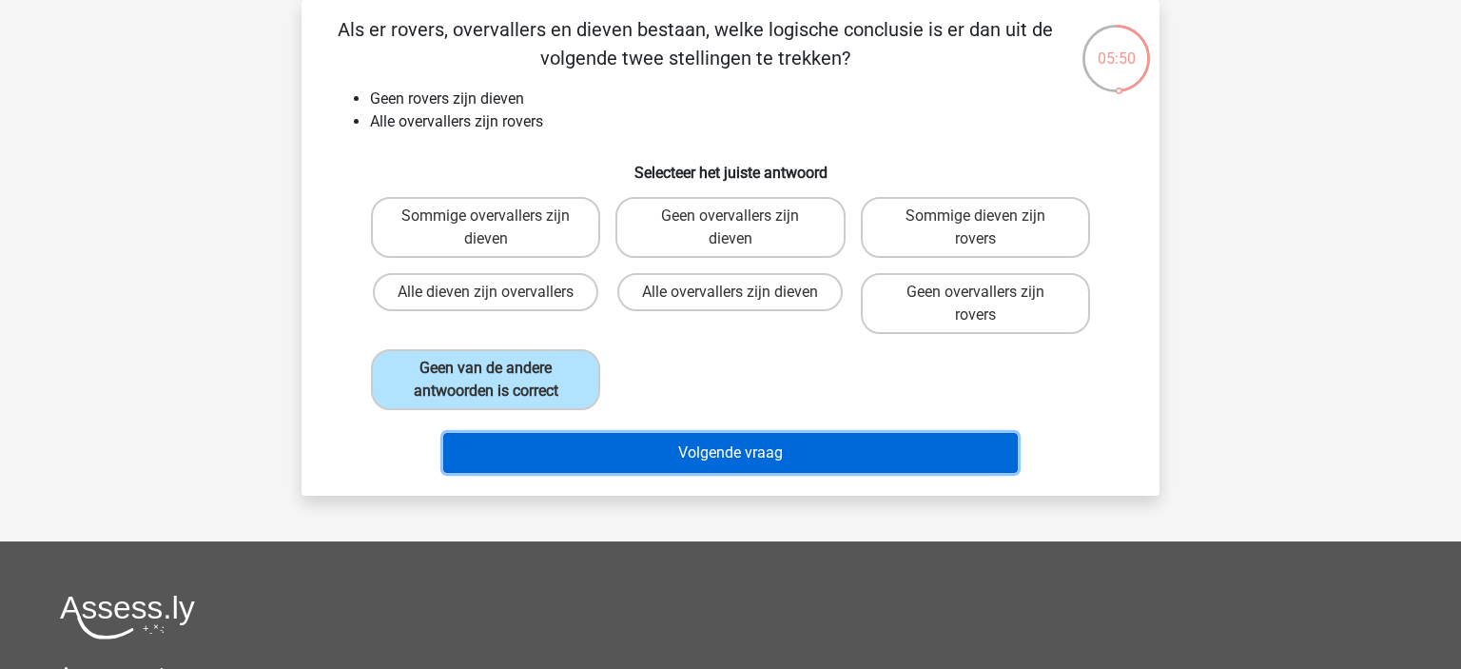
click at [880, 444] on button "Volgende vraag" at bounding box center [730, 453] width 575 height 40
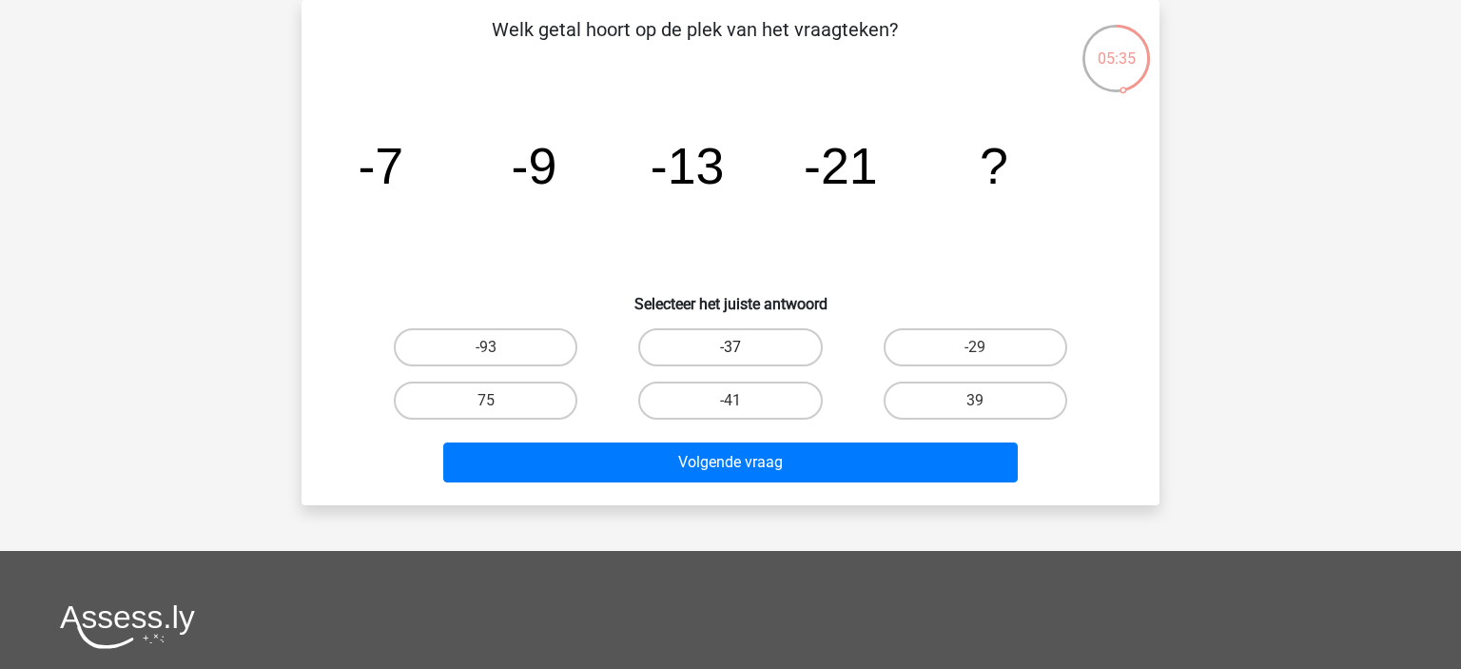
click at [719, 343] on label "-37" at bounding box center [730, 347] width 184 height 38
click at [730, 347] on input "-37" at bounding box center [736, 353] width 12 height 12
radio input "true"
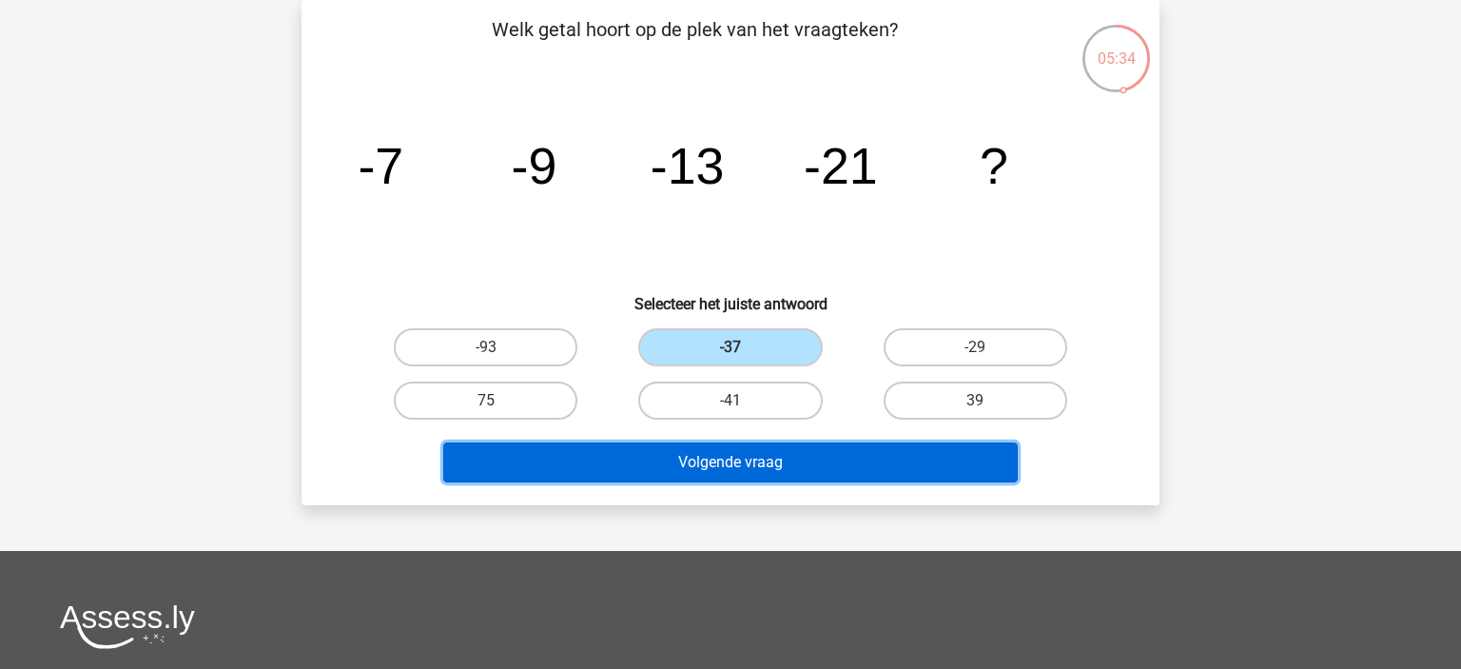
click at [738, 469] on button "Volgende vraag" at bounding box center [730, 462] width 575 height 40
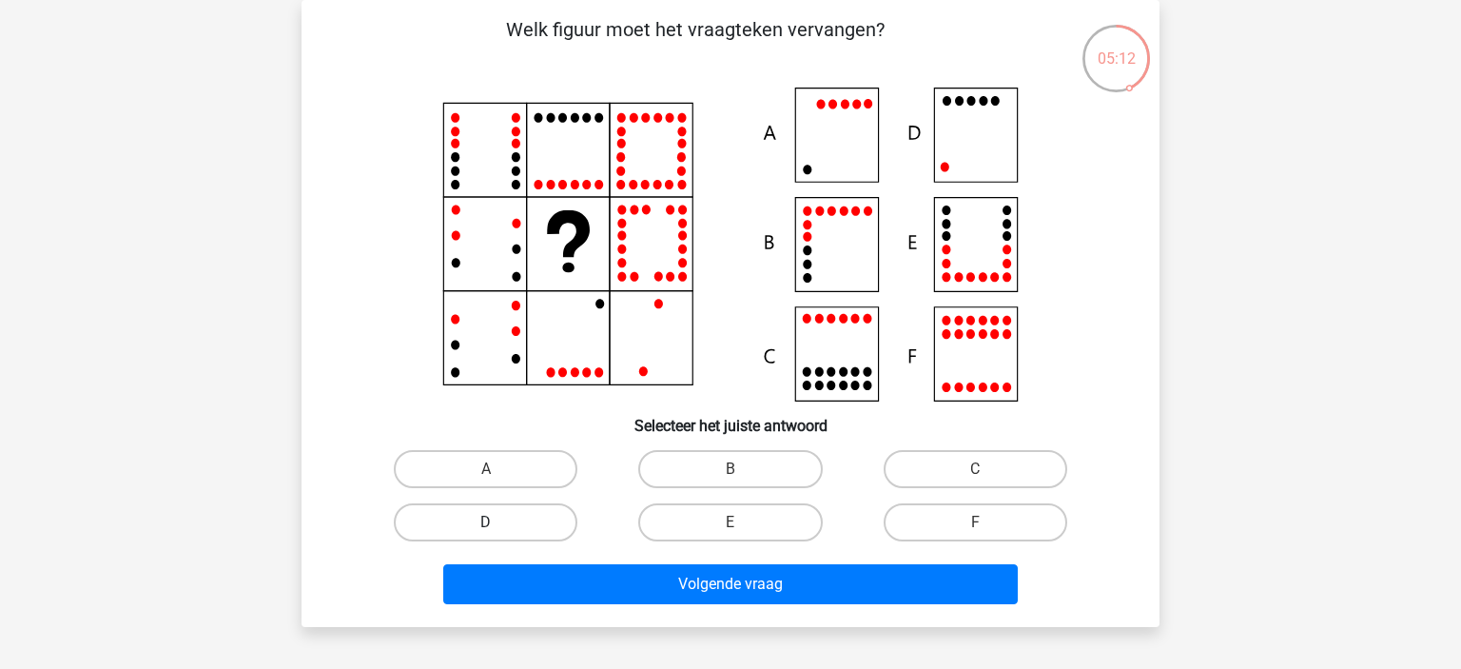
click at [519, 527] on label "D" at bounding box center [486, 522] width 184 height 38
click at [498, 527] on input "D" at bounding box center [492, 528] width 12 height 12
radio input "true"
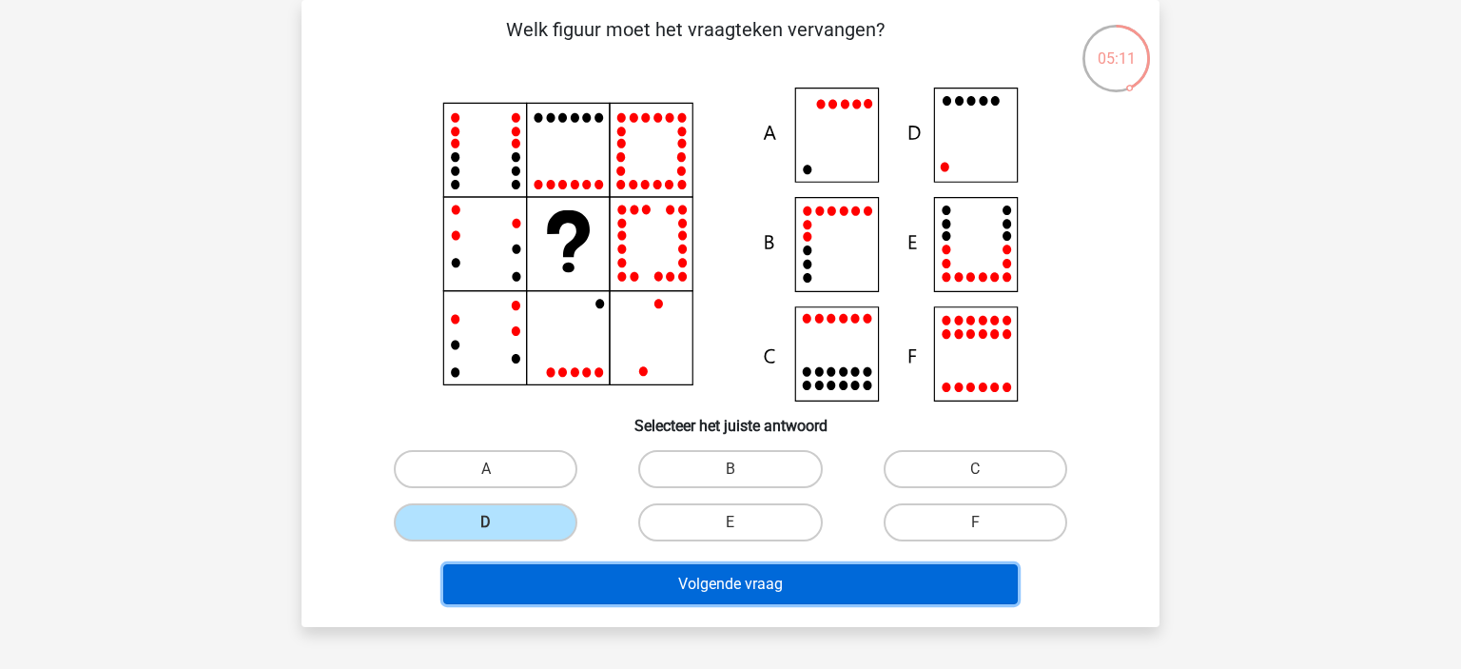
click at [581, 598] on button "Volgende vraag" at bounding box center [730, 584] width 575 height 40
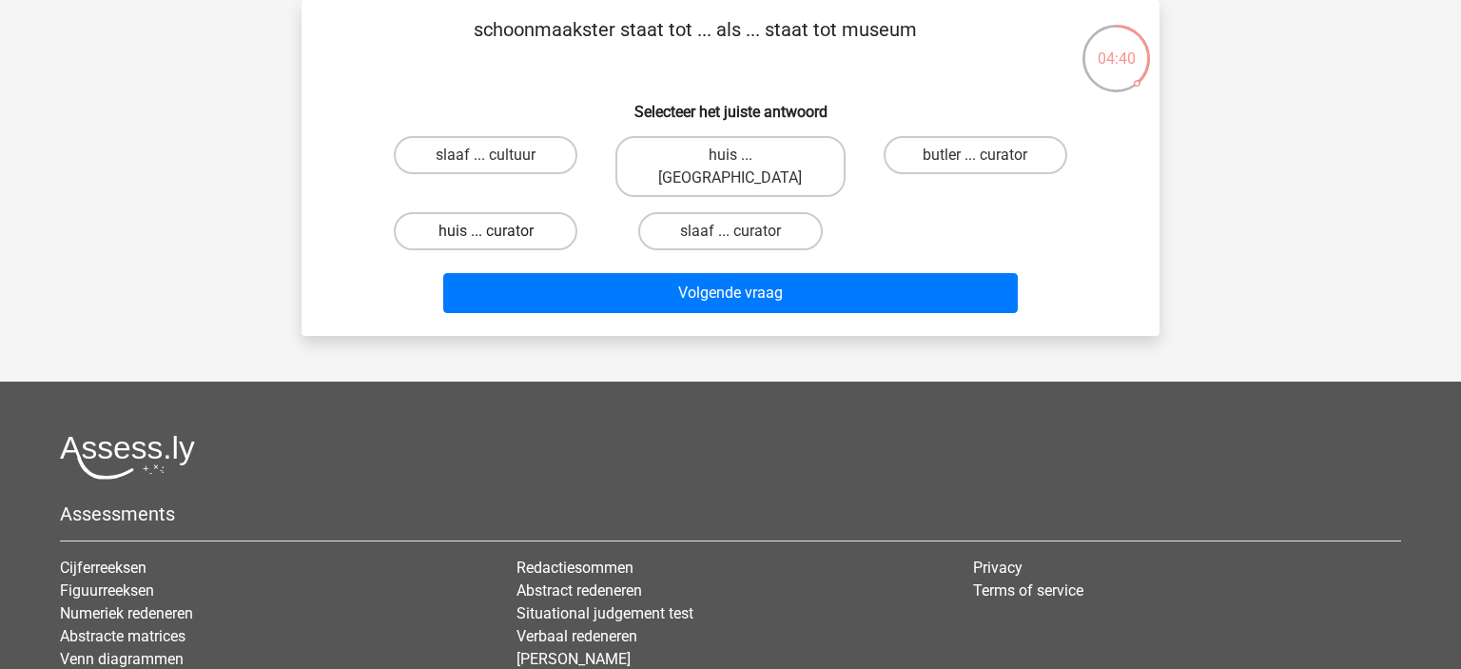
click at [479, 212] on label "huis ... curator" at bounding box center [486, 231] width 184 height 38
click at [486, 231] on input "huis ... curator" at bounding box center [492, 237] width 12 height 12
radio input "true"
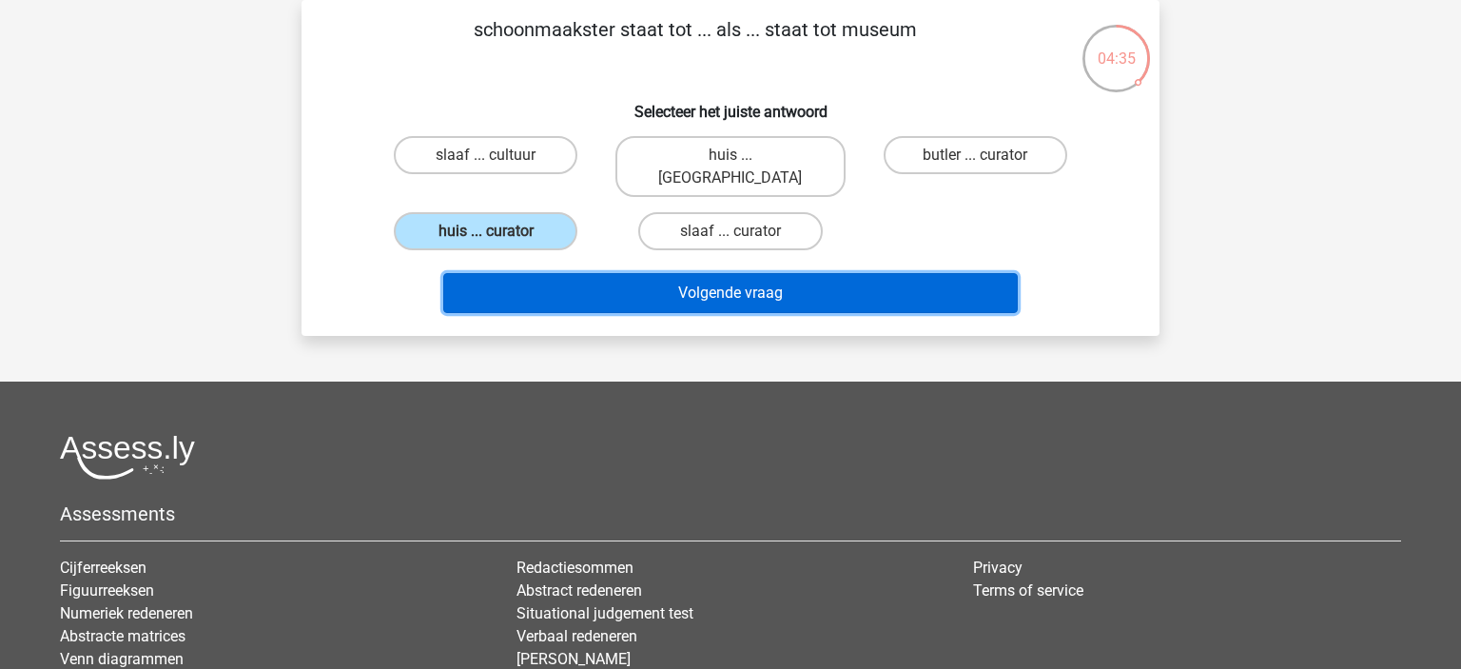
click at [586, 273] on button "Volgende vraag" at bounding box center [730, 293] width 575 height 40
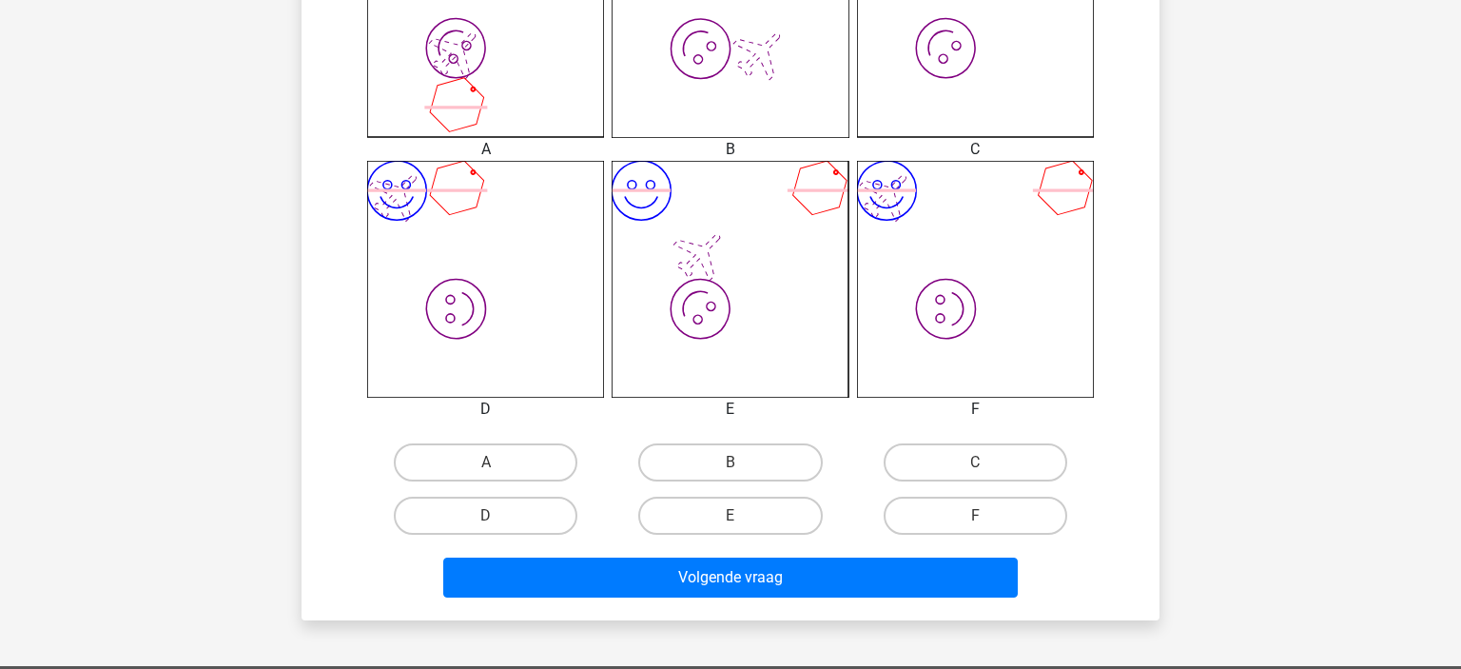
scroll to position [602, 0]
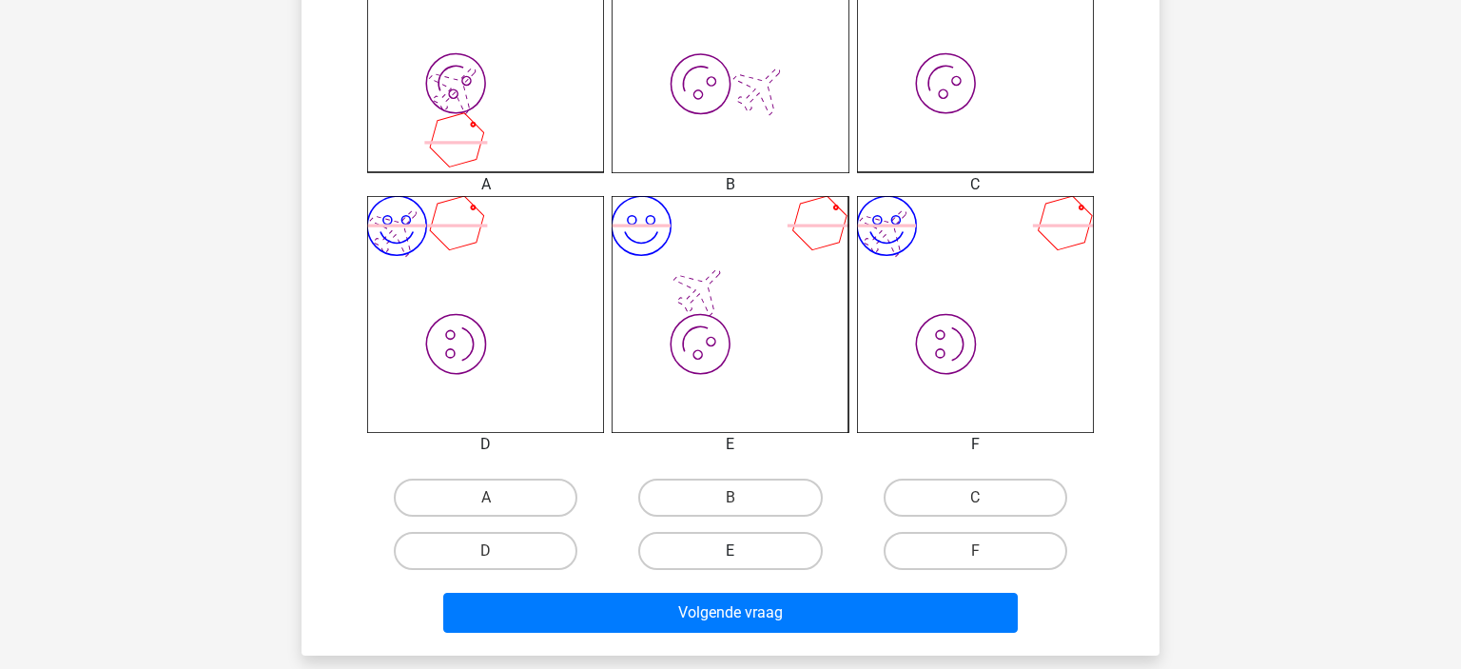
click at [734, 540] on label "E" at bounding box center [730, 551] width 184 height 38
click at [734, 551] on input "E" at bounding box center [736, 557] width 12 height 12
radio input "true"
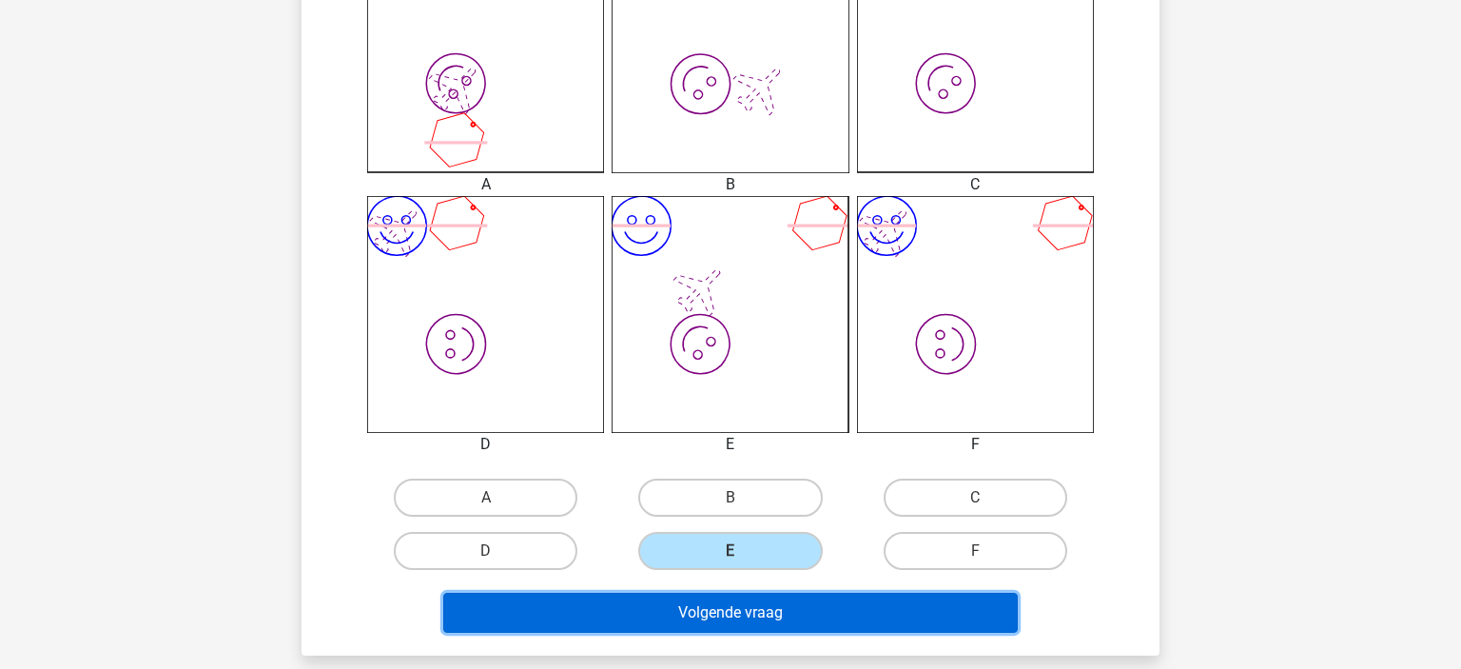
click at [761, 599] on button "Volgende vraag" at bounding box center [730, 612] width 575 height 40
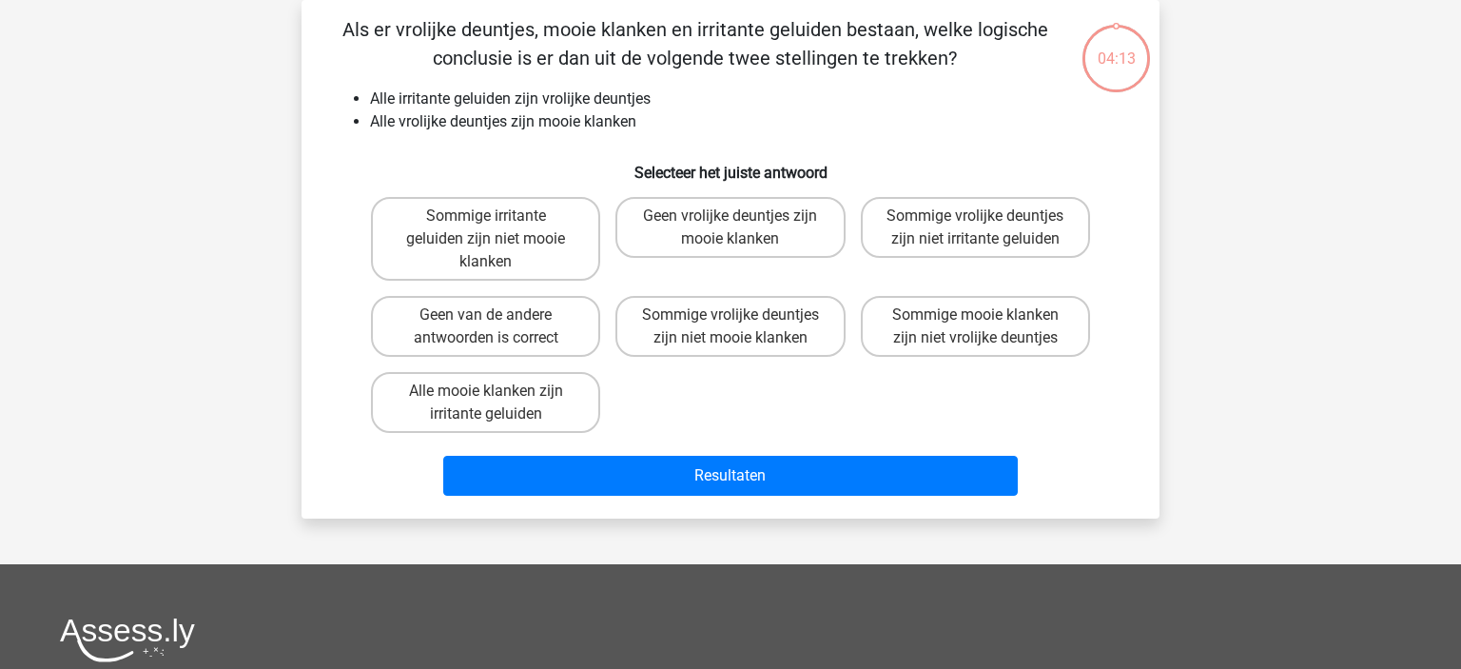
scroll to position [87, 0]
click at [919, 235] on label "Sommige vrolijke deuntjes zijn niet irritante geluiden" at bounding box center [975, 227] width 229 height 61
click at [975, 228] on input "Sommige vrolijke deuntjes zijn niet irritante geluiden" at bounding box center [981, 222] width 12 height 12
radio input "true"
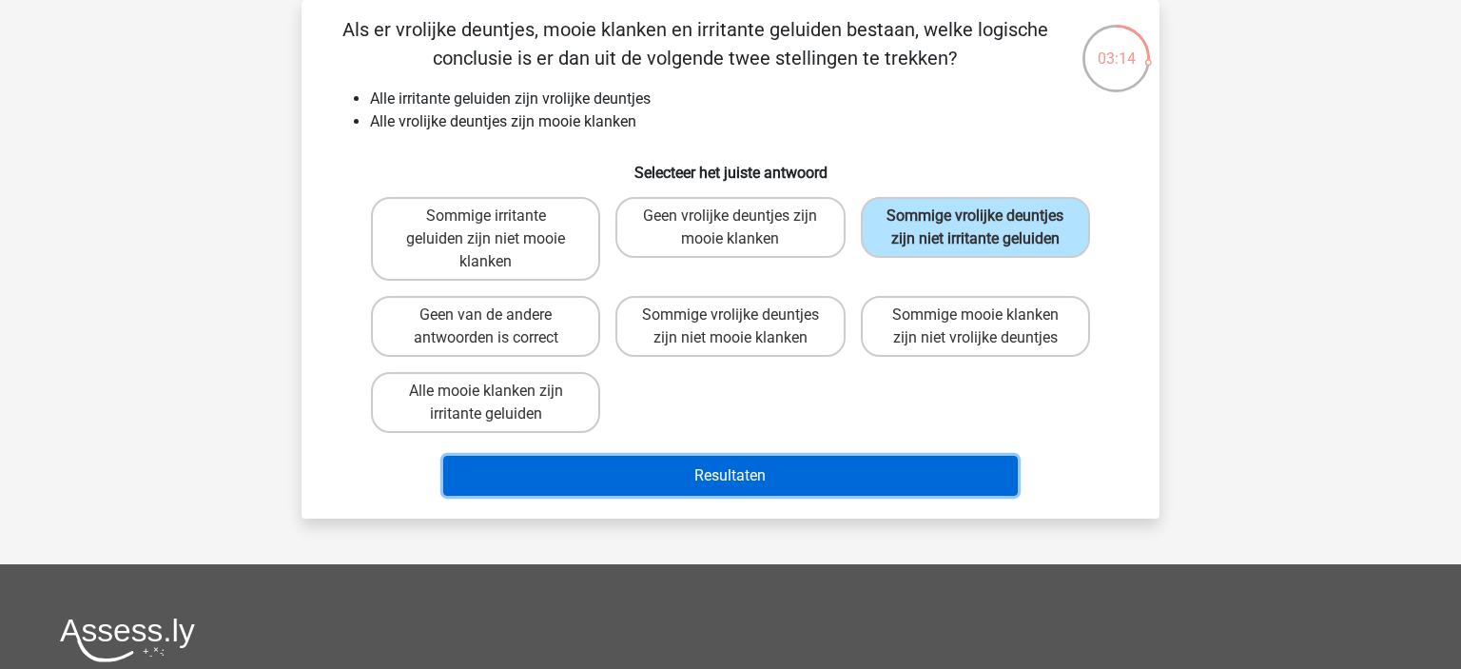
click at [727, 478] on button "Resultaten" at bounding box center [730, 476] width 575 height 40
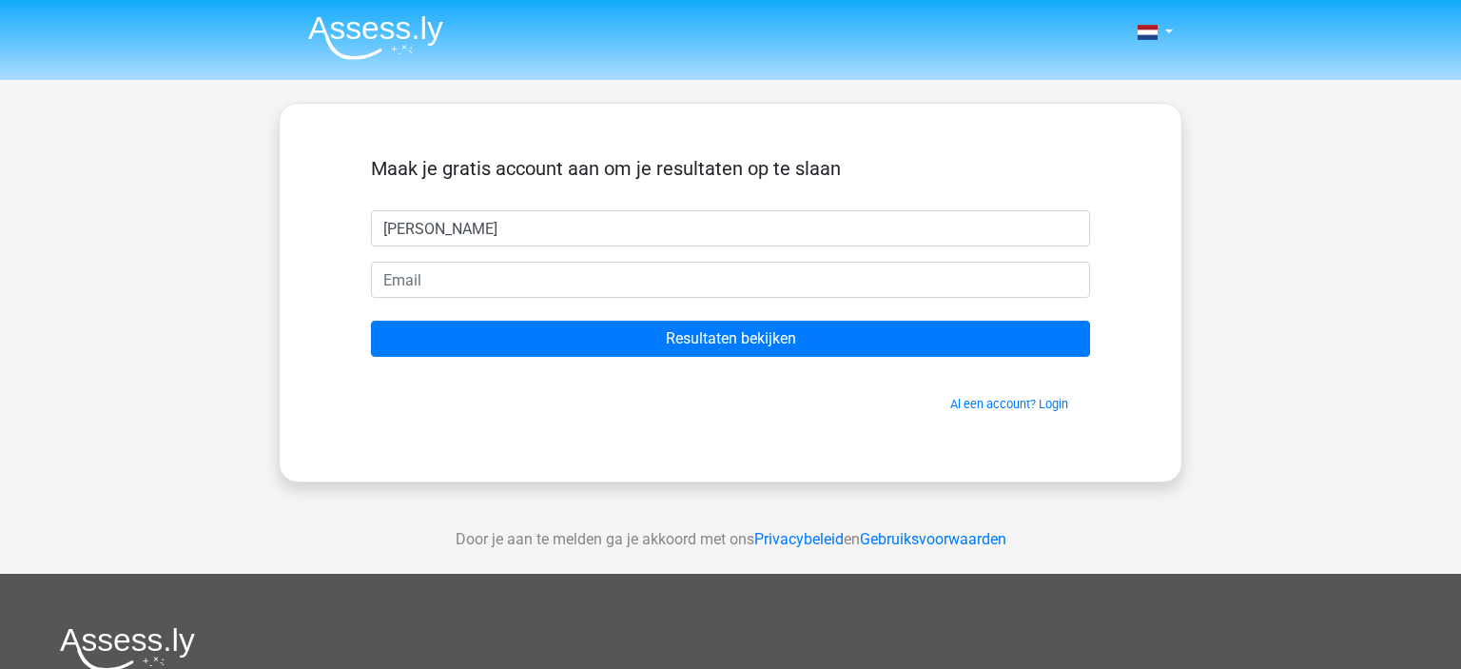
type input "[PERSON_NAME]"
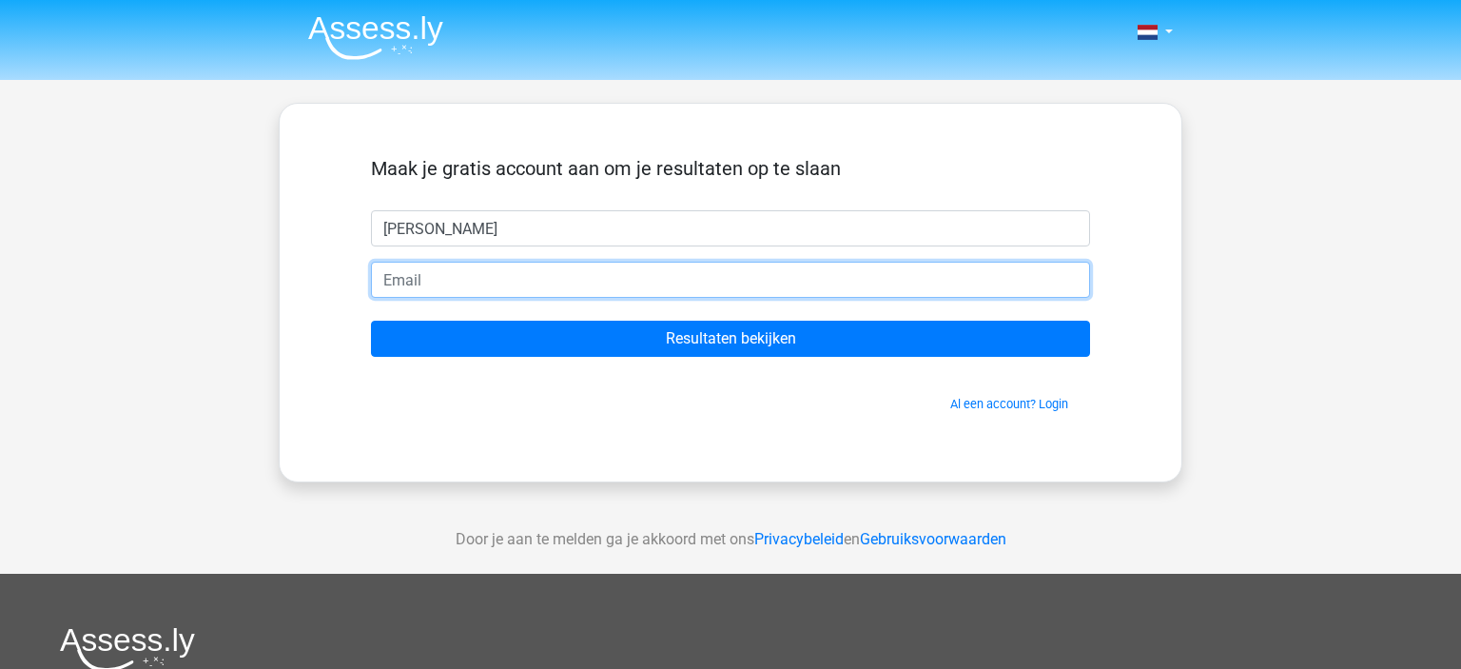
click at [498, 285] on input "email" at bounding box center [730, 280] width 719 height 36
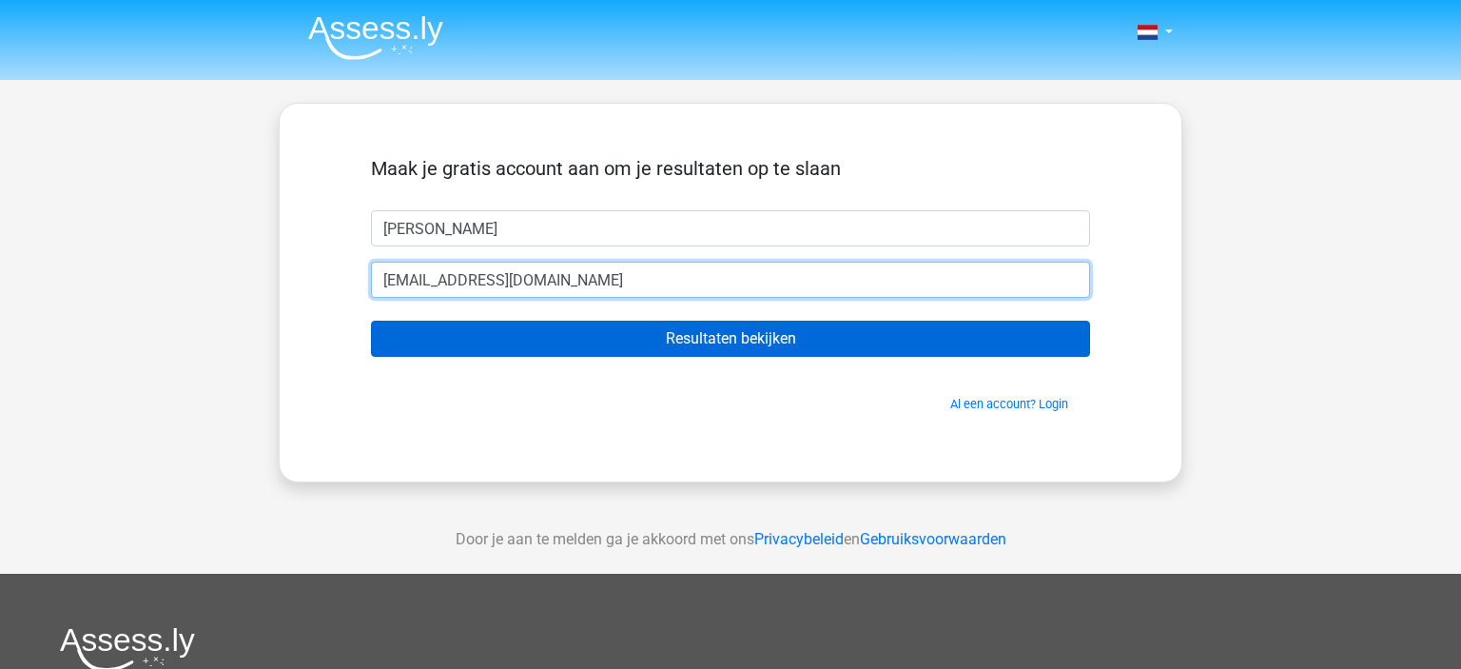
type input "[EMAIL_ADDRESS][DOMAIN_NAME]"
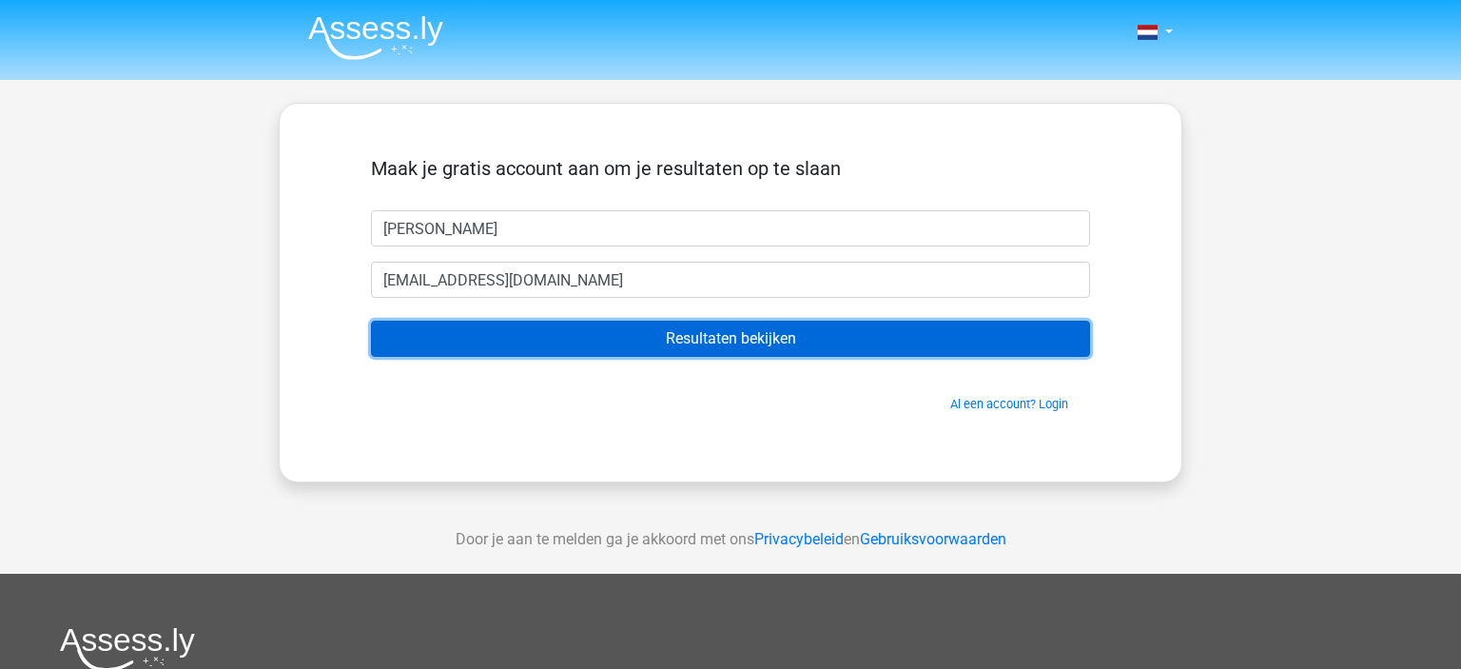
click at [530, 338] on input "Resultaten bekijken" at bounding box center [730, 338] width 719 height 36
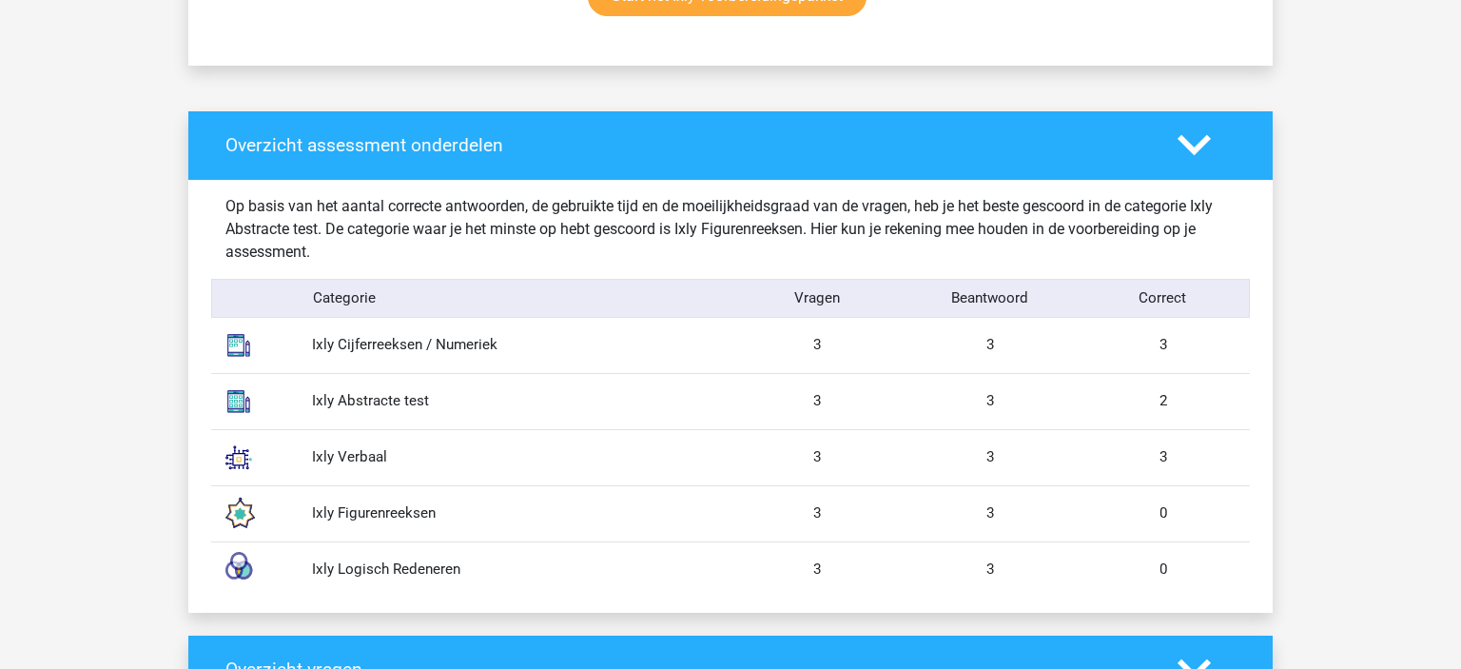
scroll to position [1506, 0]
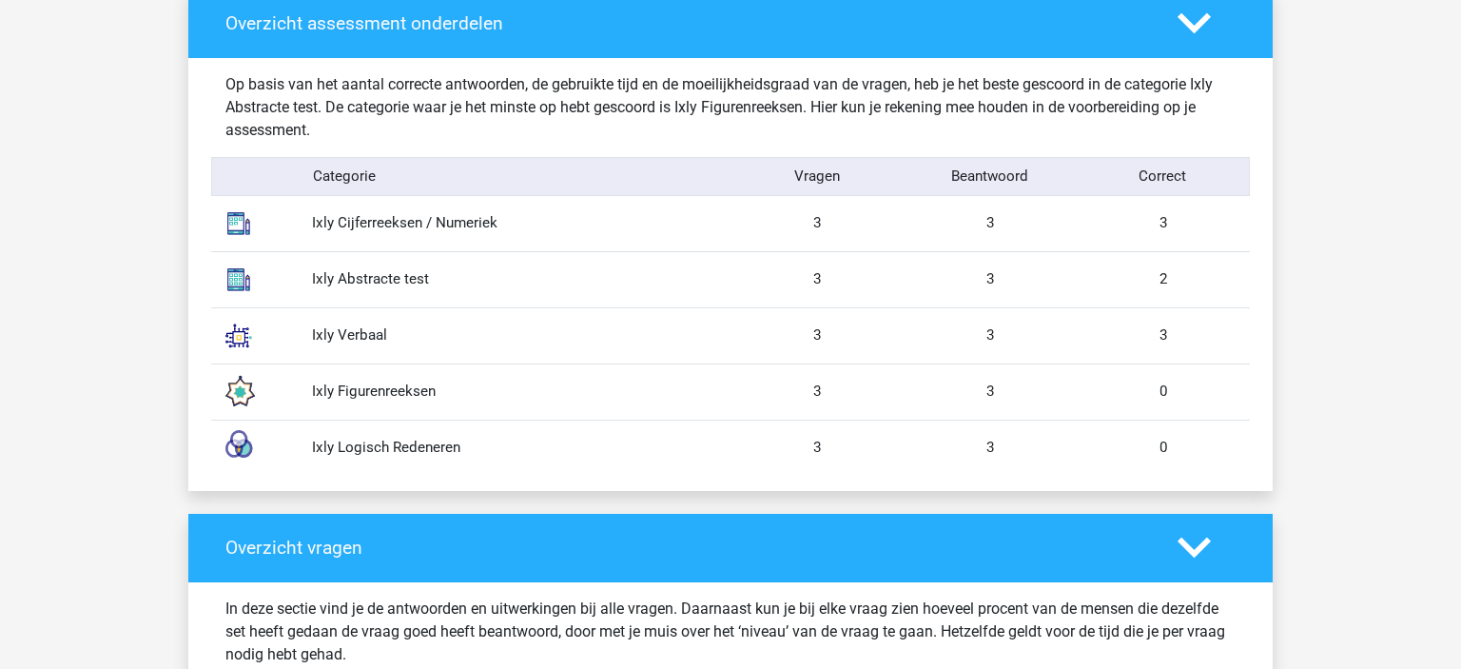
click at [1095, 433] on div "Ixly Logisch Redeneren 3 3 0" at bounding box center [730, 447] width 1039 height 56
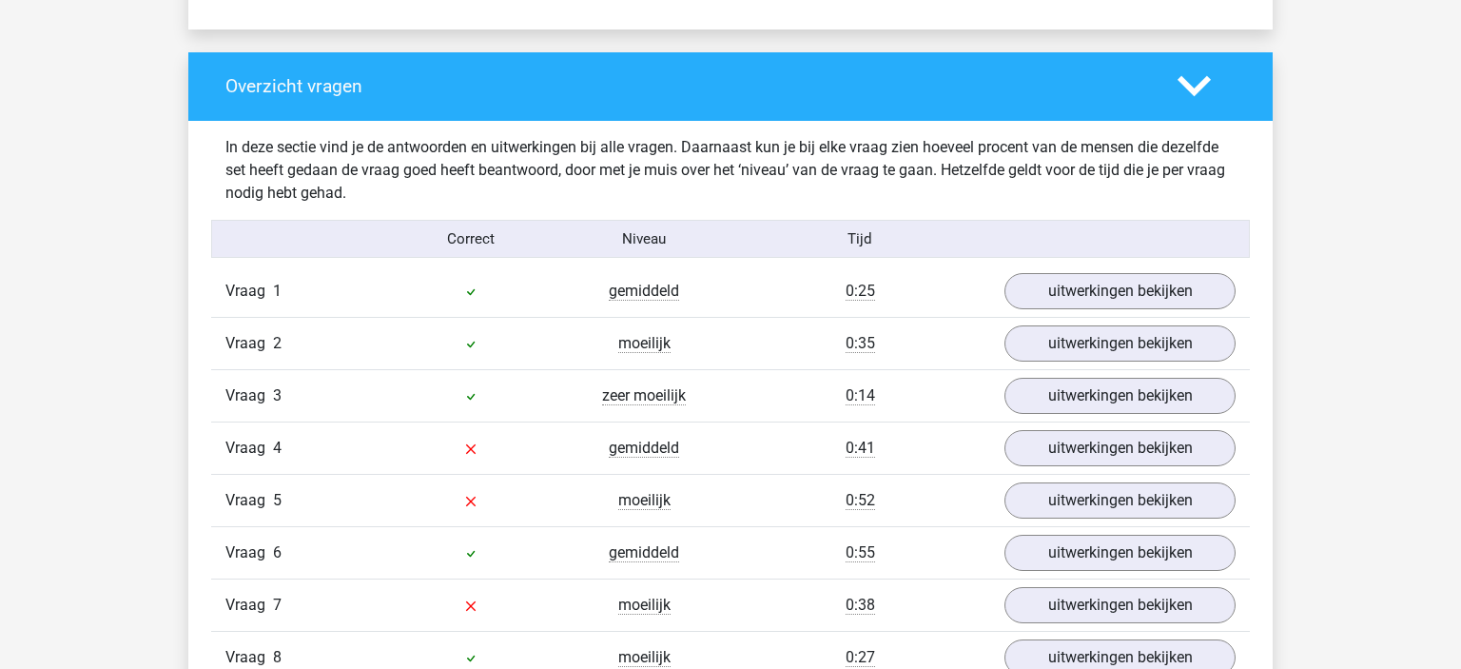
scroll to position [2009, 0]
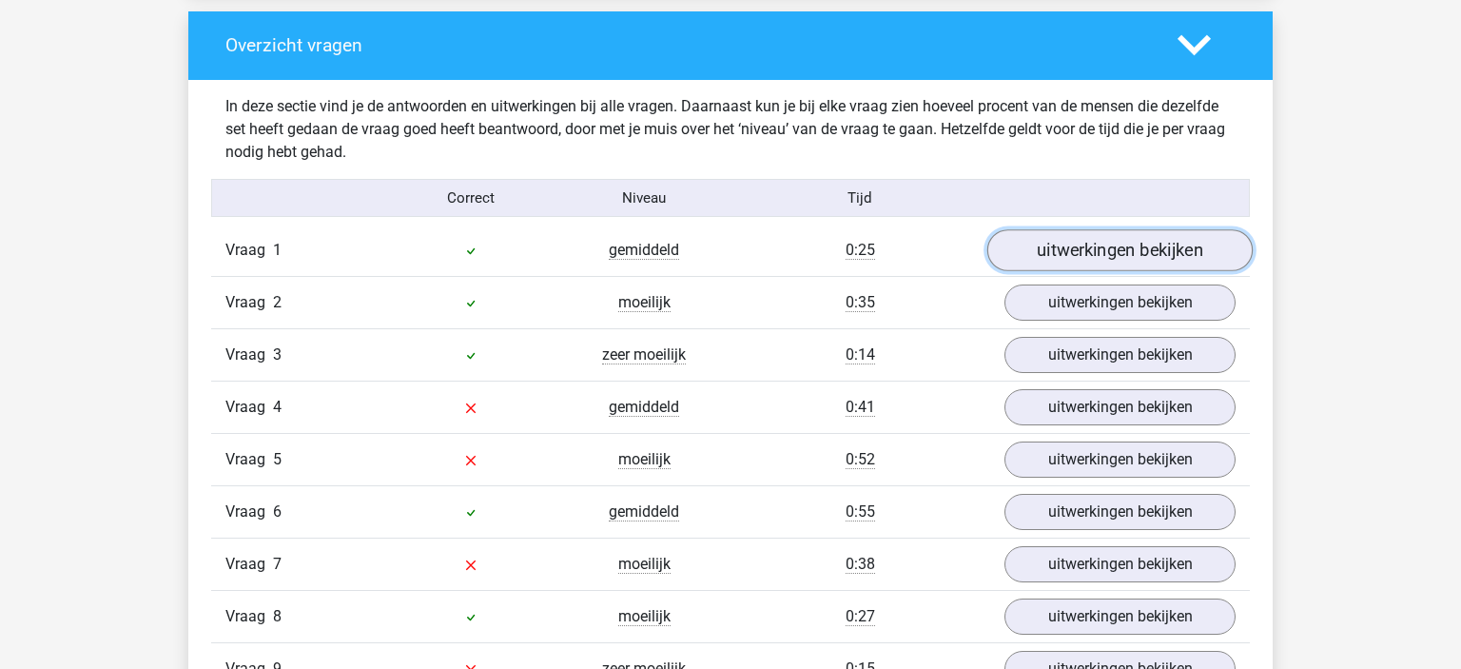
click at [1105, 238] on link "uitwerkingen bekijken" at bounding box center [1119, 250] width 265 height 42
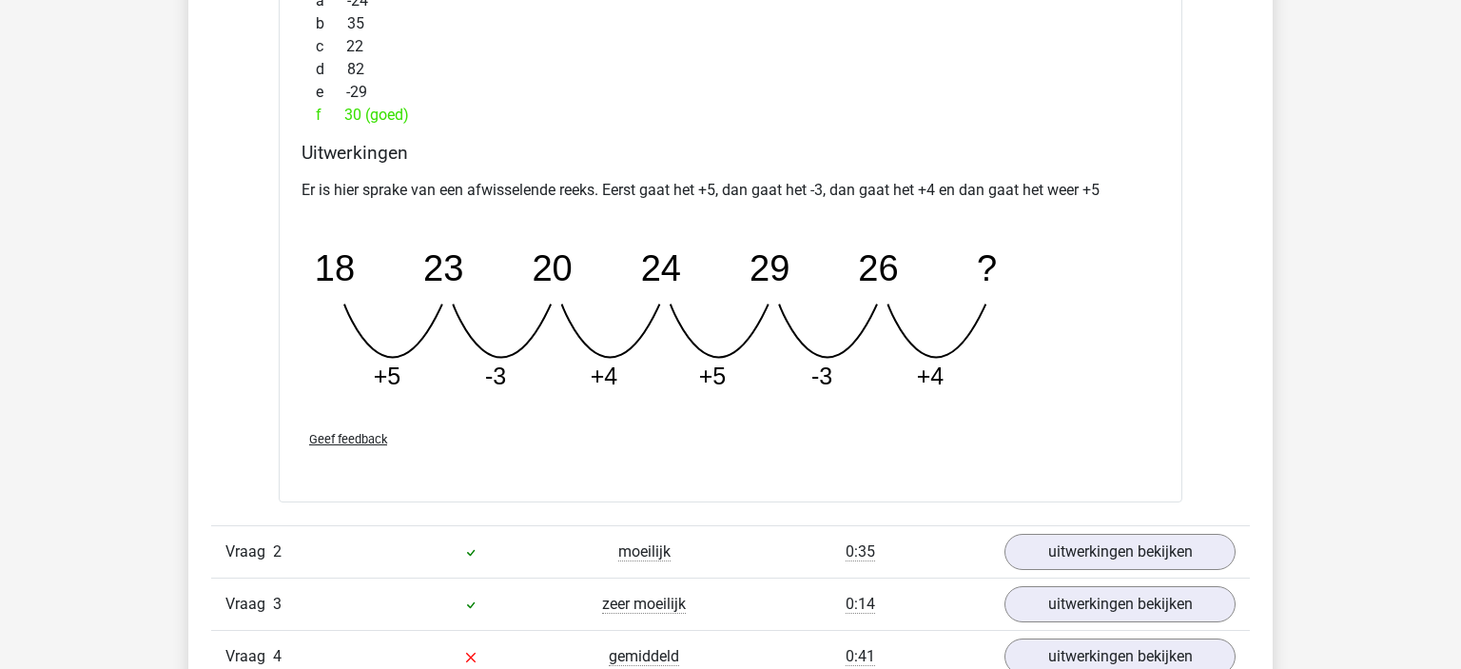
scroll to position [2711, 0]
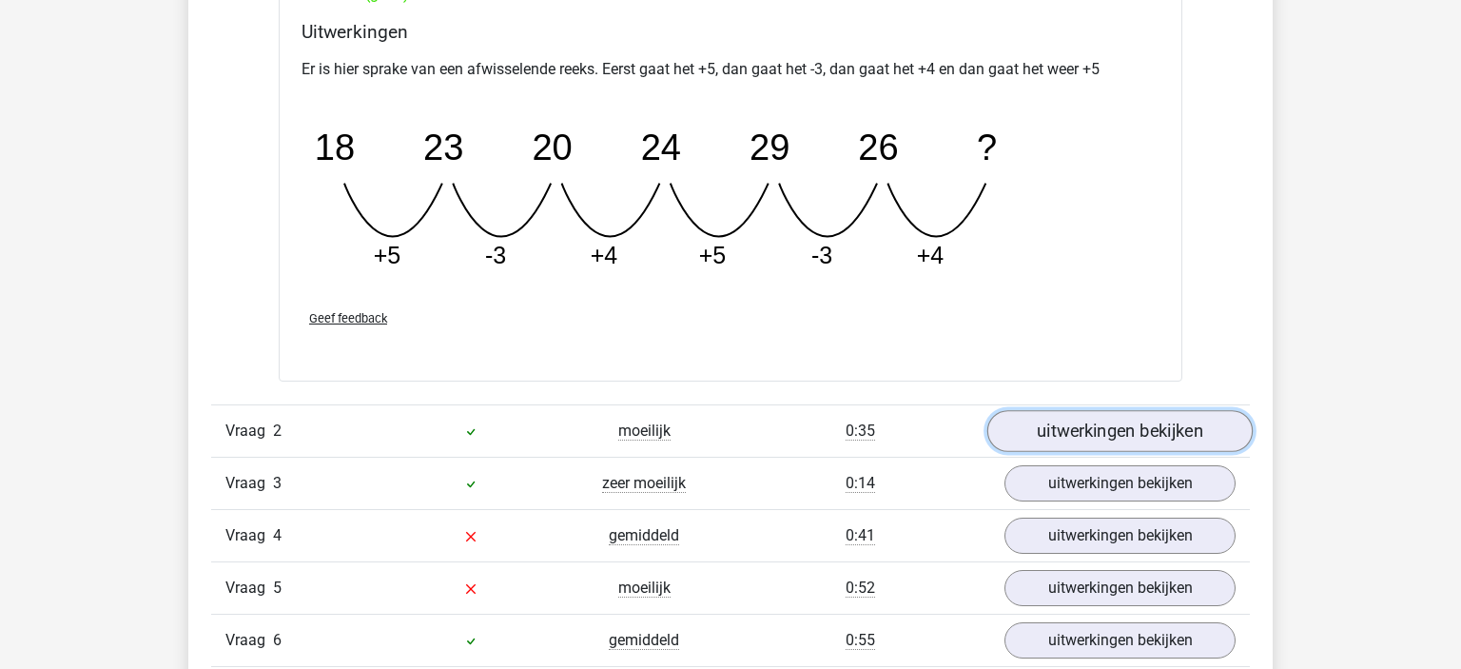
click at [1094, 418] on link "uitwerkingen bekijken" at bounding box center [1119, 431] width 265 height 42
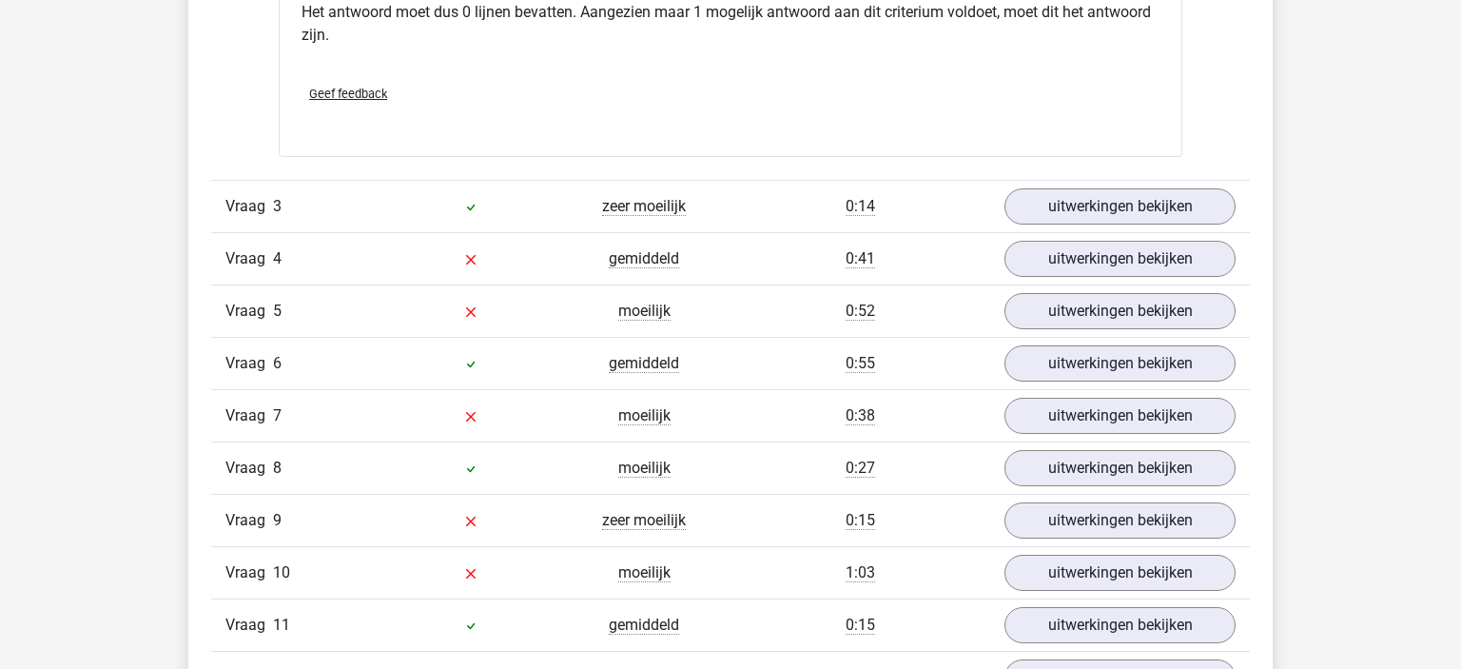
scroll to position [3916, 0]
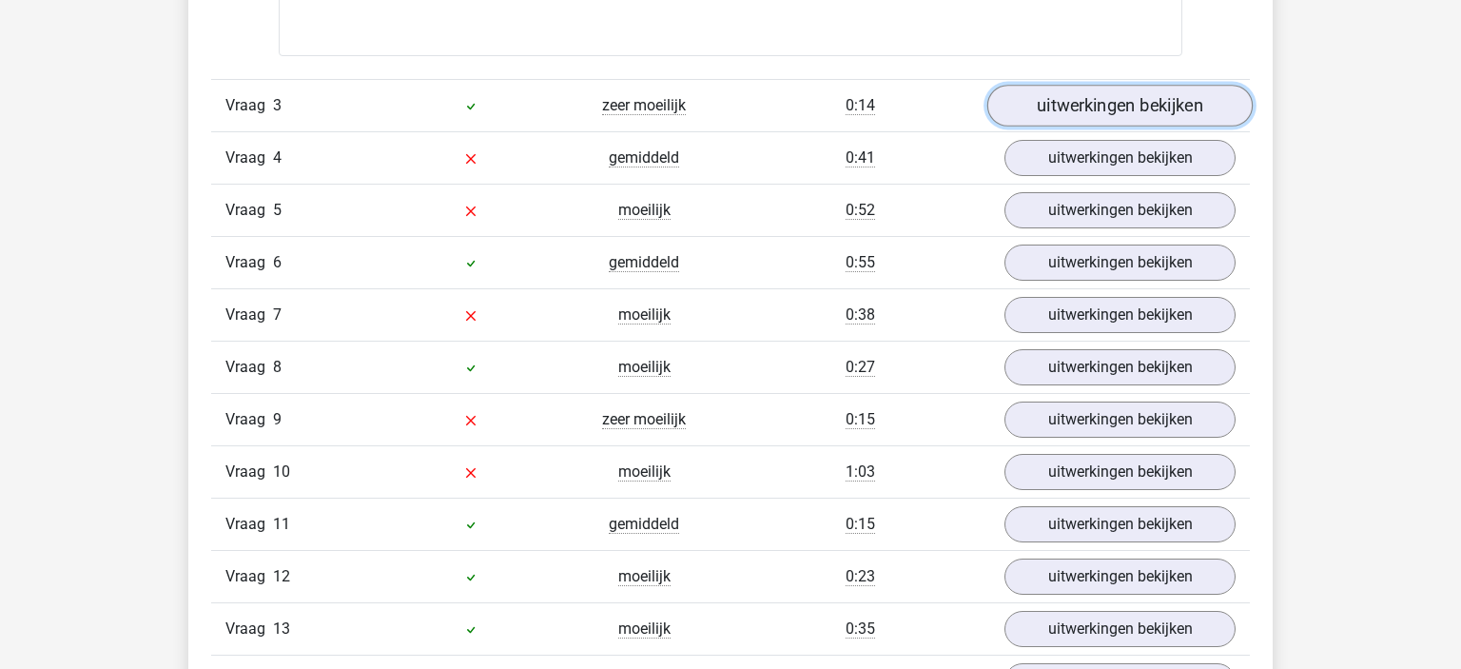
click at [1151, 88] on link "uitwerkingen bekijken" at bounding box center [1119, 106] width 265 height 42
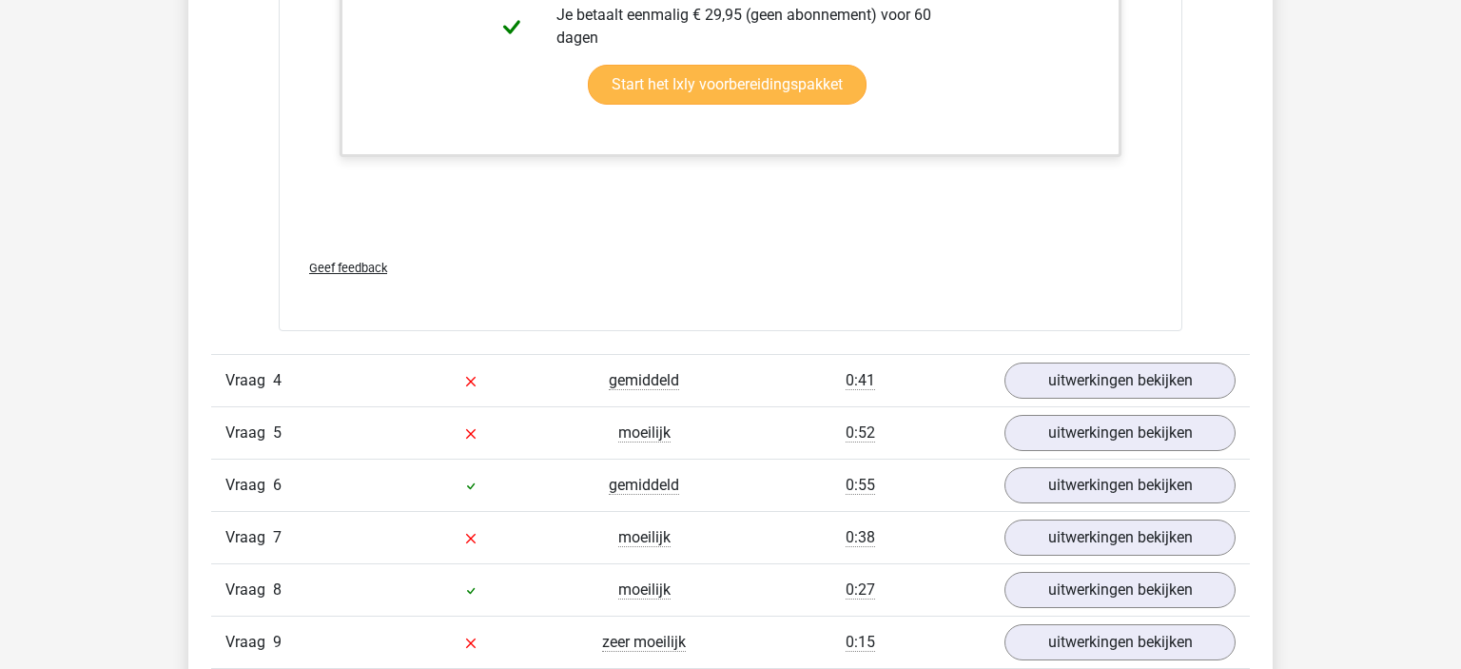
scroll to position [4720, 0]
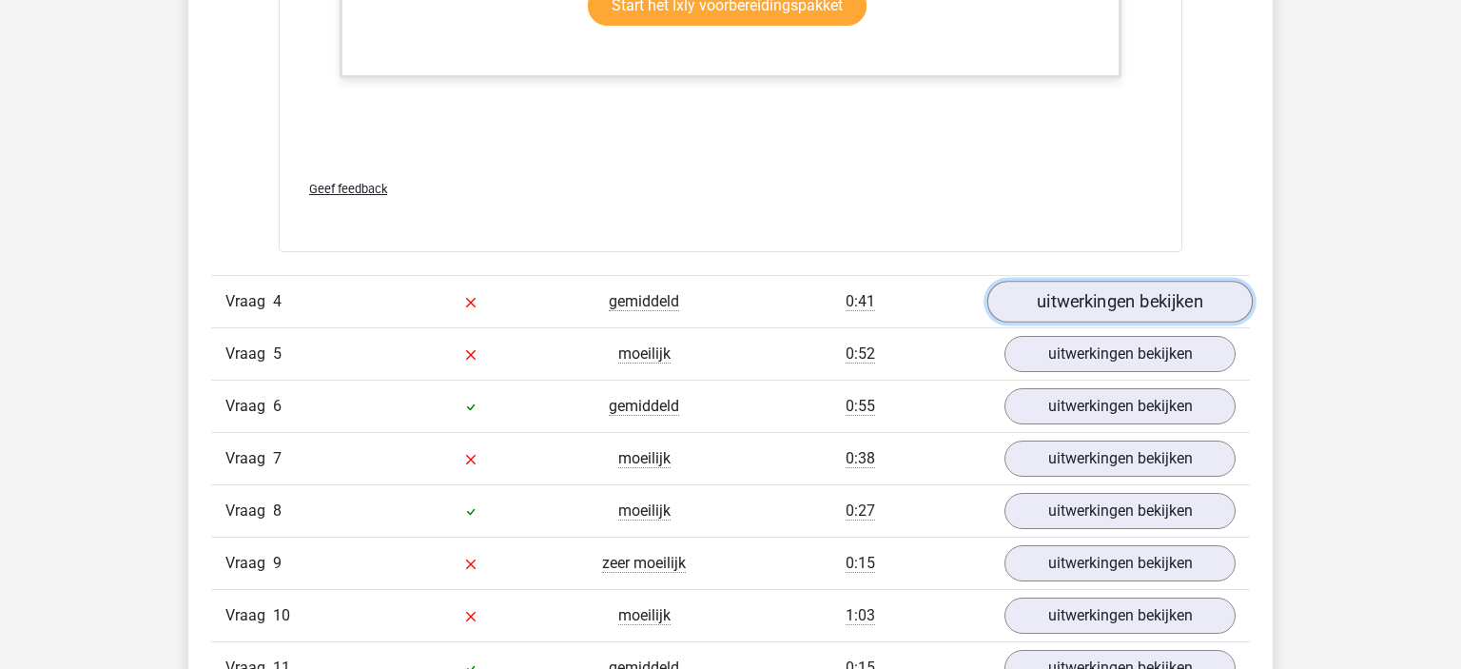
click at [1097, 311] on link "uitwerkingen bekijken" at bounding box center [1119, 302] width 265 height 42
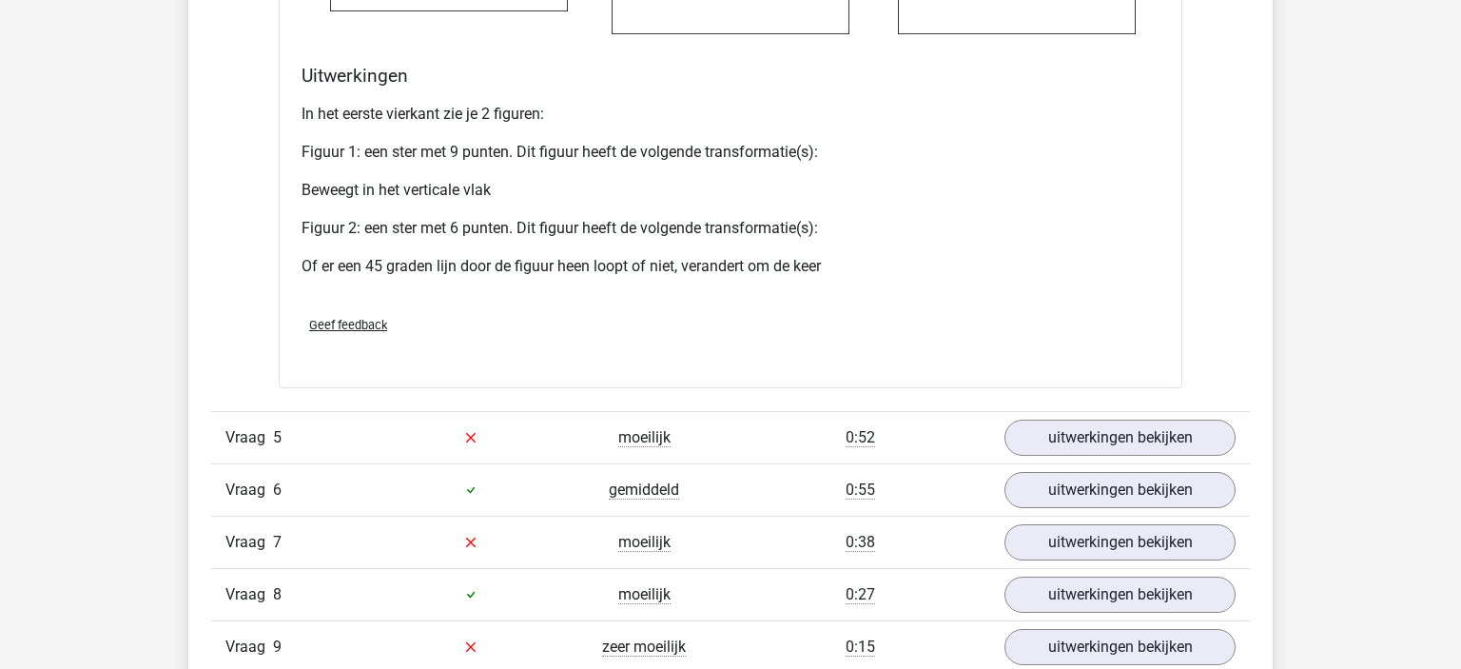
scroll to position [6226, 0]
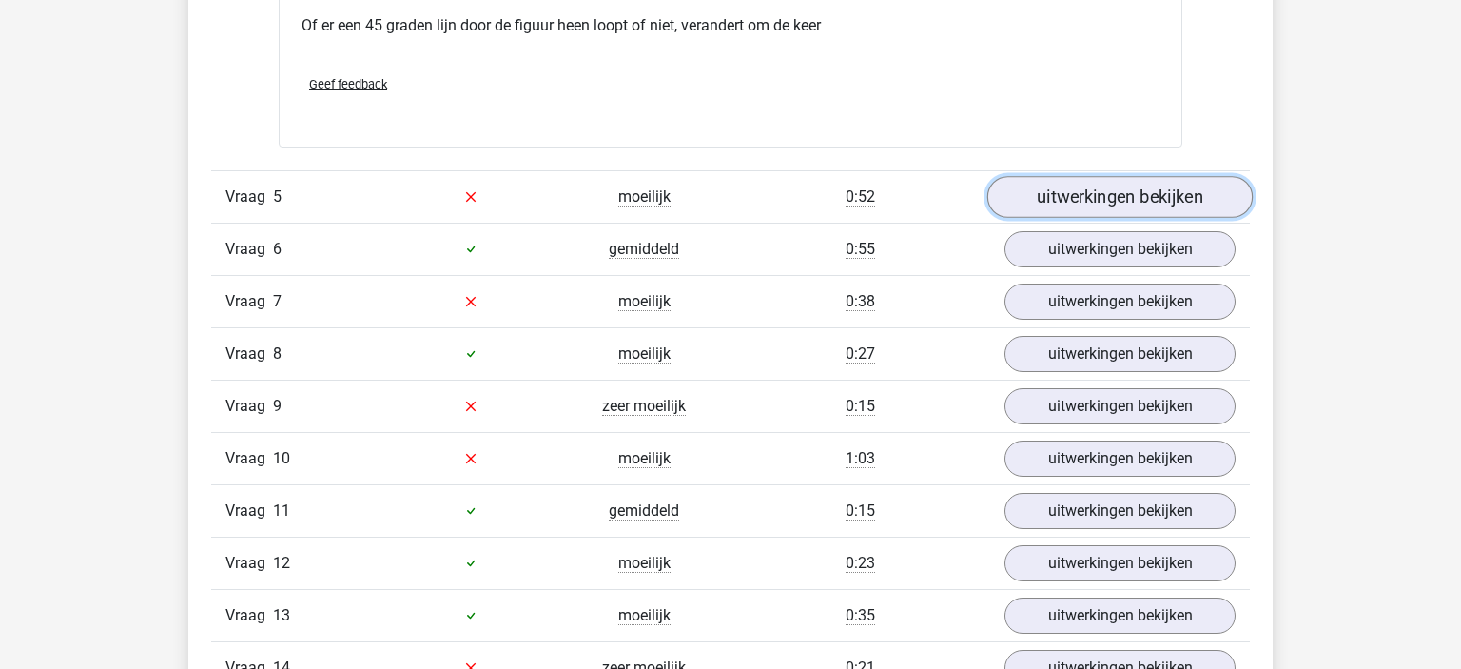
click at [1086, 180] on link "uitwerkingen bekijken" at bounding box center [1119, 197] width 265 height 42
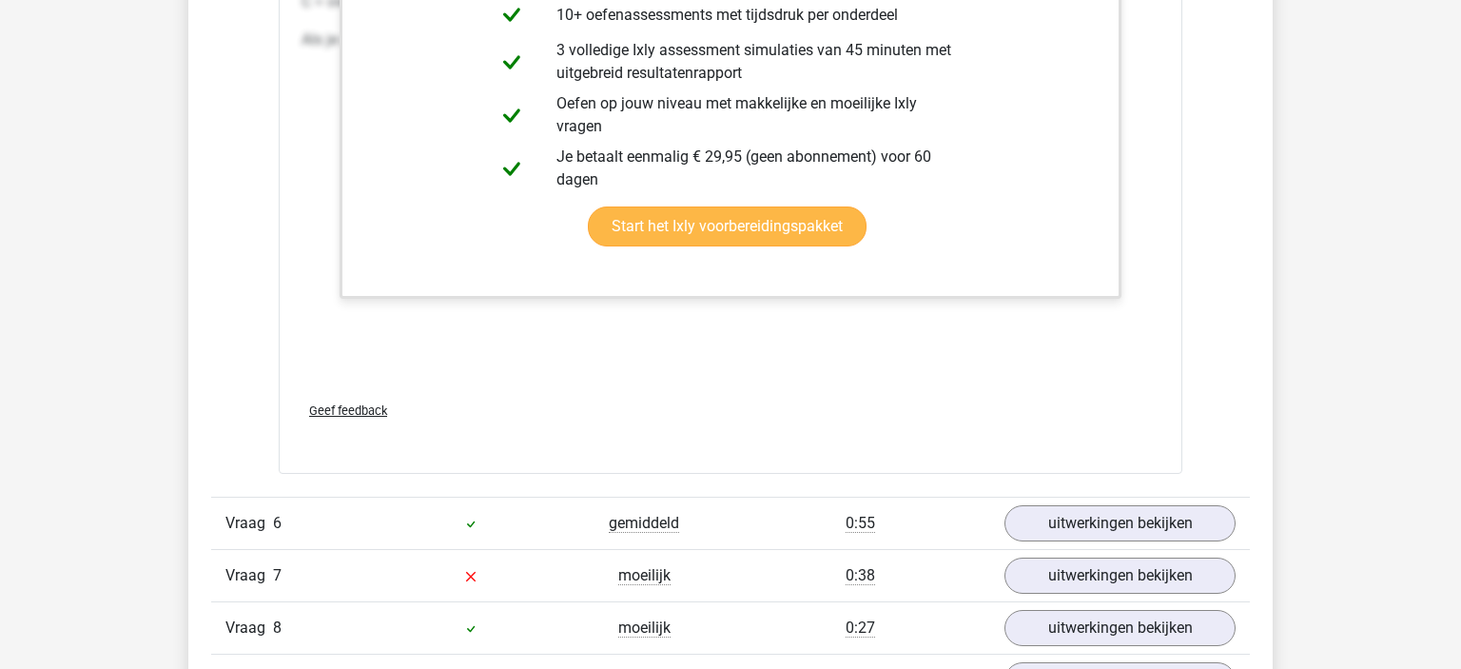
scroll to position [7030, 0]
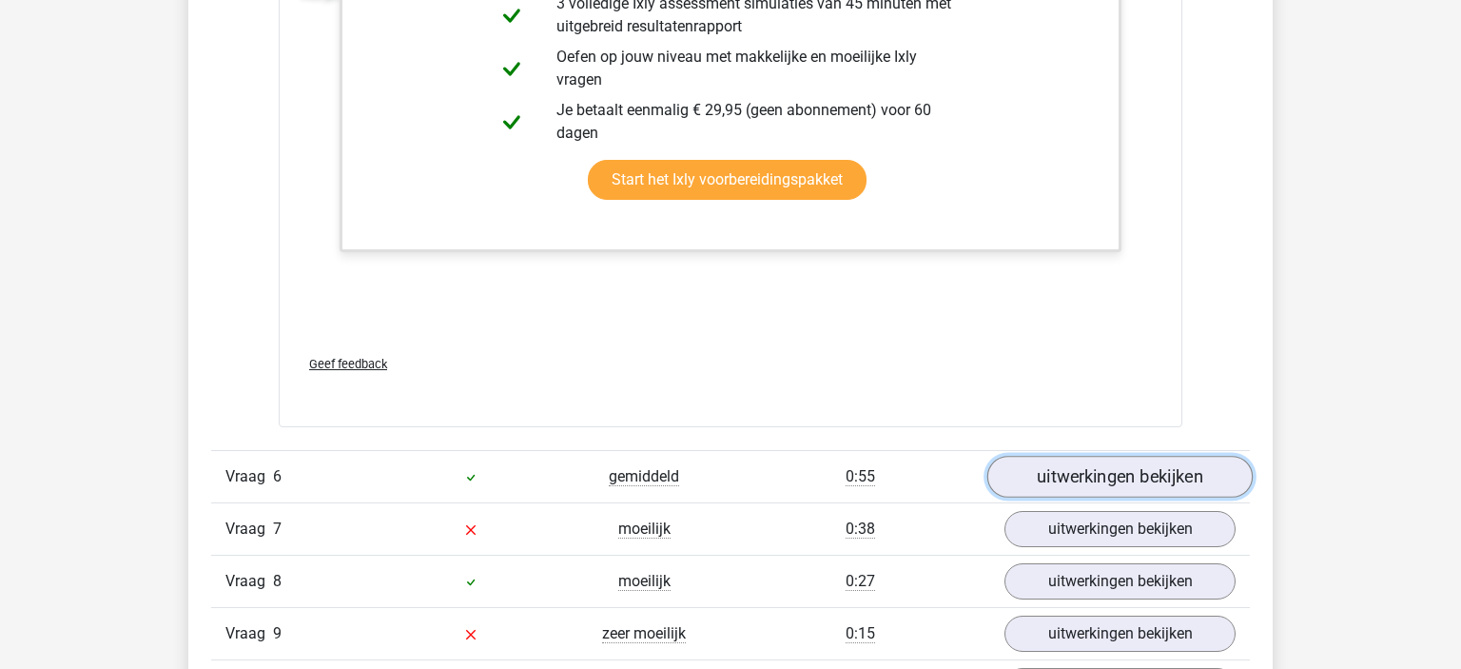
click at [1082, 464] on link "uitwerkingen bekijken" at bounding box center [1119, 477] width 265 height 42
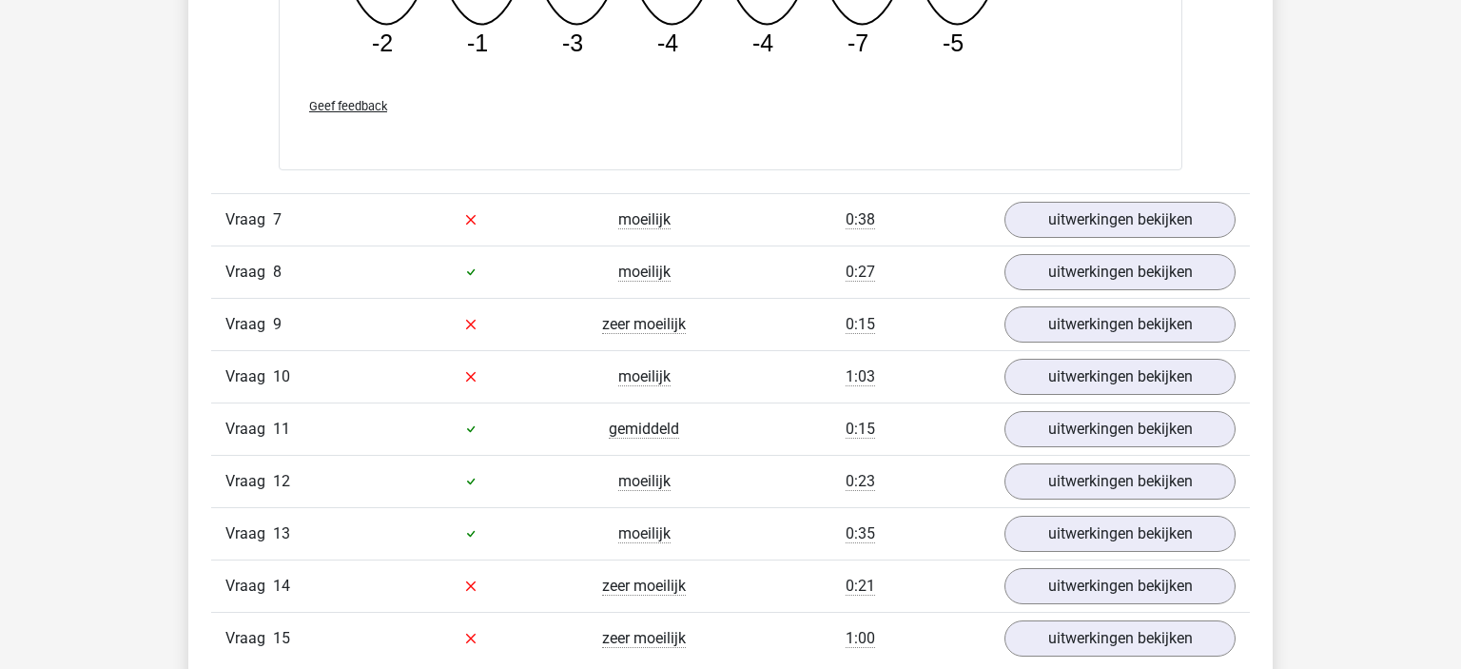
scroll to position [8235, 0]
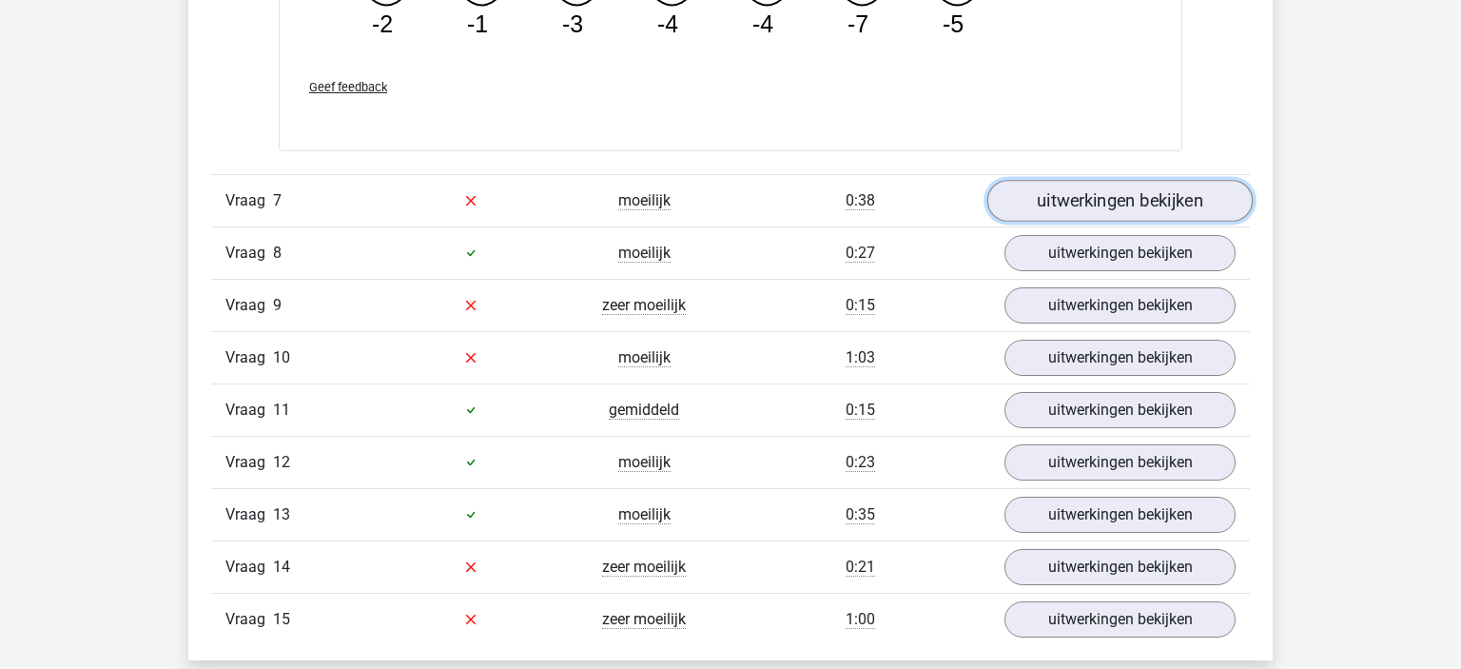
click at [1082, 202] on link "uitwerkingen bekijken" at bounding box center [1119, 201] width 265 height 42
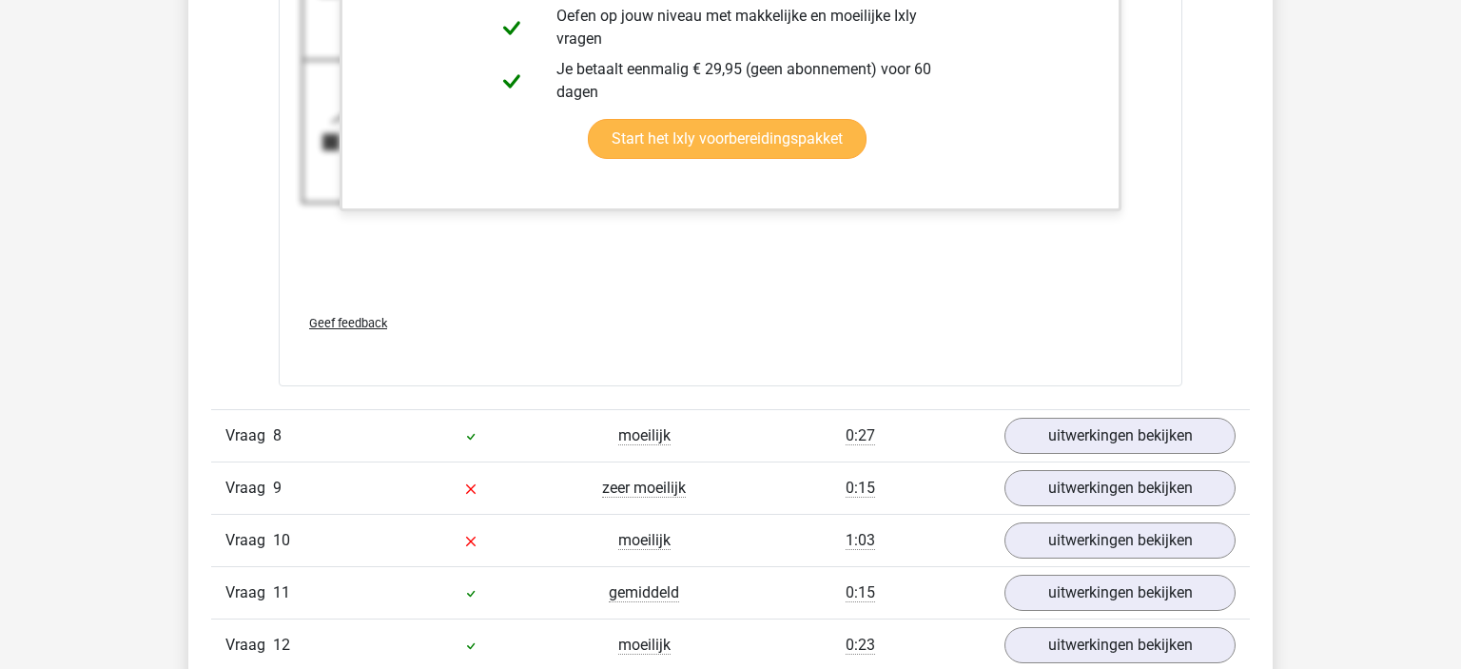
scroll to position [9440, 0]
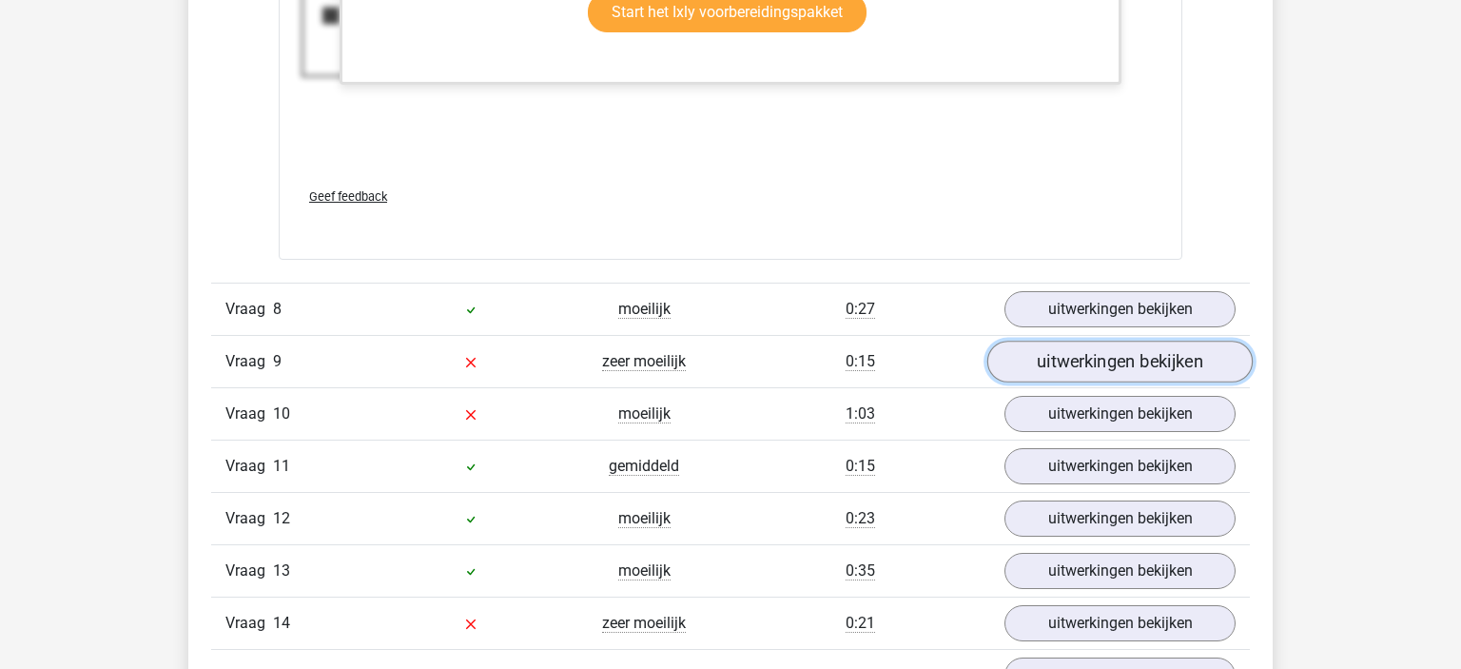
click at [1058, 348] on link "uitwerkingen bekijken" at bounding box center [1119, 361] width 265 height 42
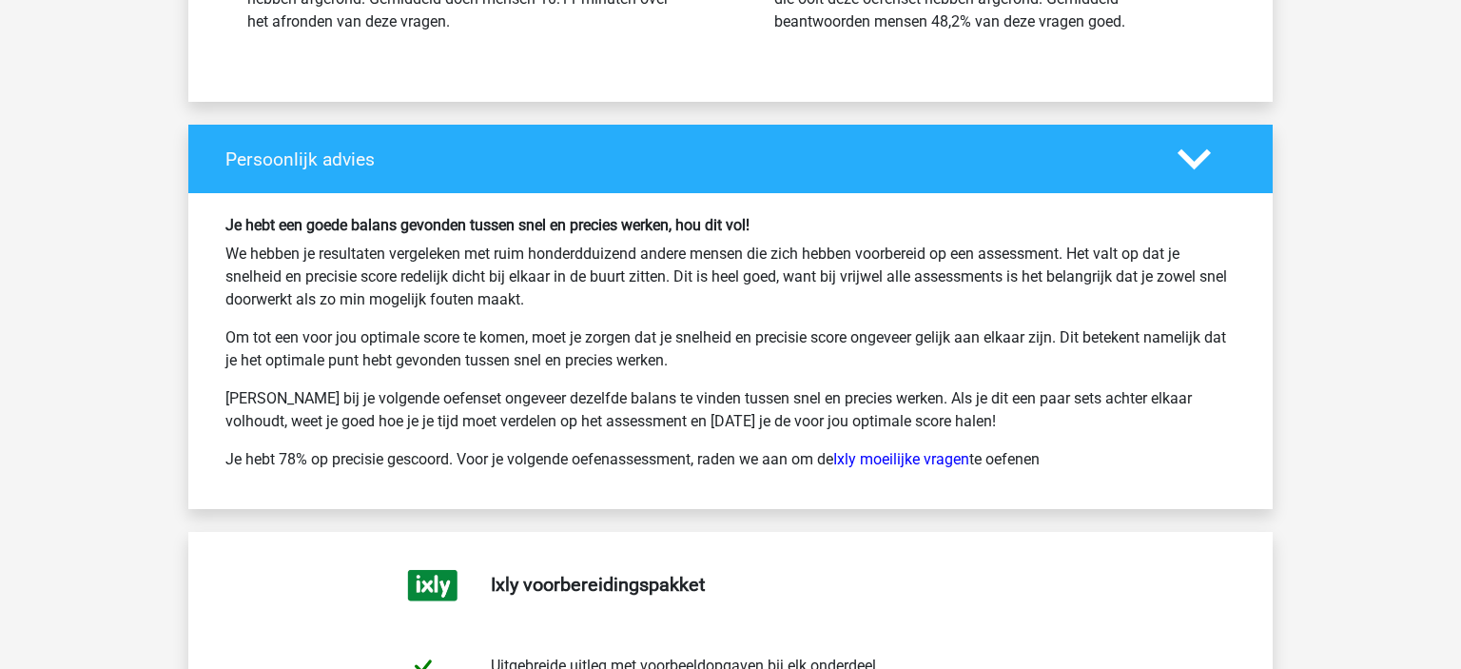
scroll to position [12854, 0]
